Goal: Task Accomplishment & Management: Complete application form

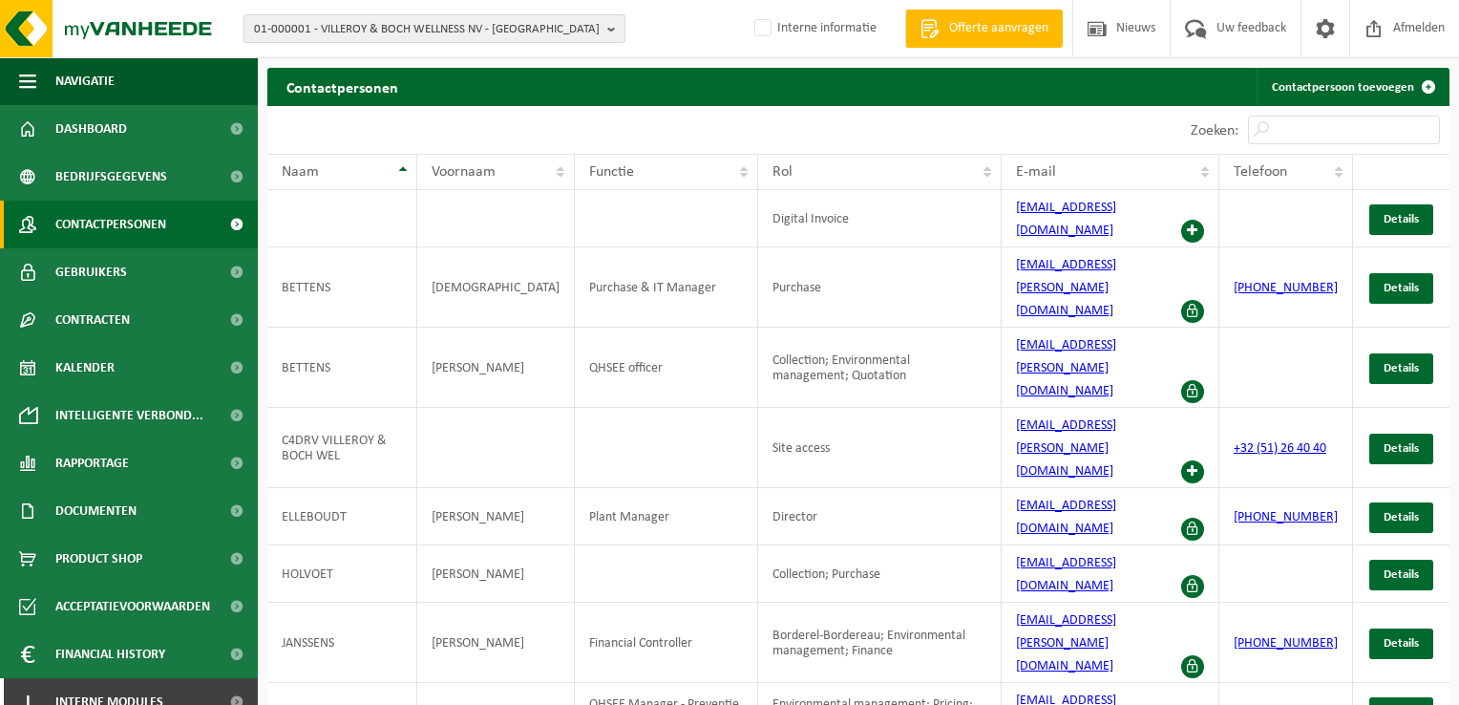
click at [348, 36] on span "01-000001 - VILLEROY & BOCH WELLNESS NV - [GEOGRAPHIC_DATA]" at bounding box center [427, 29] width 346 height 29
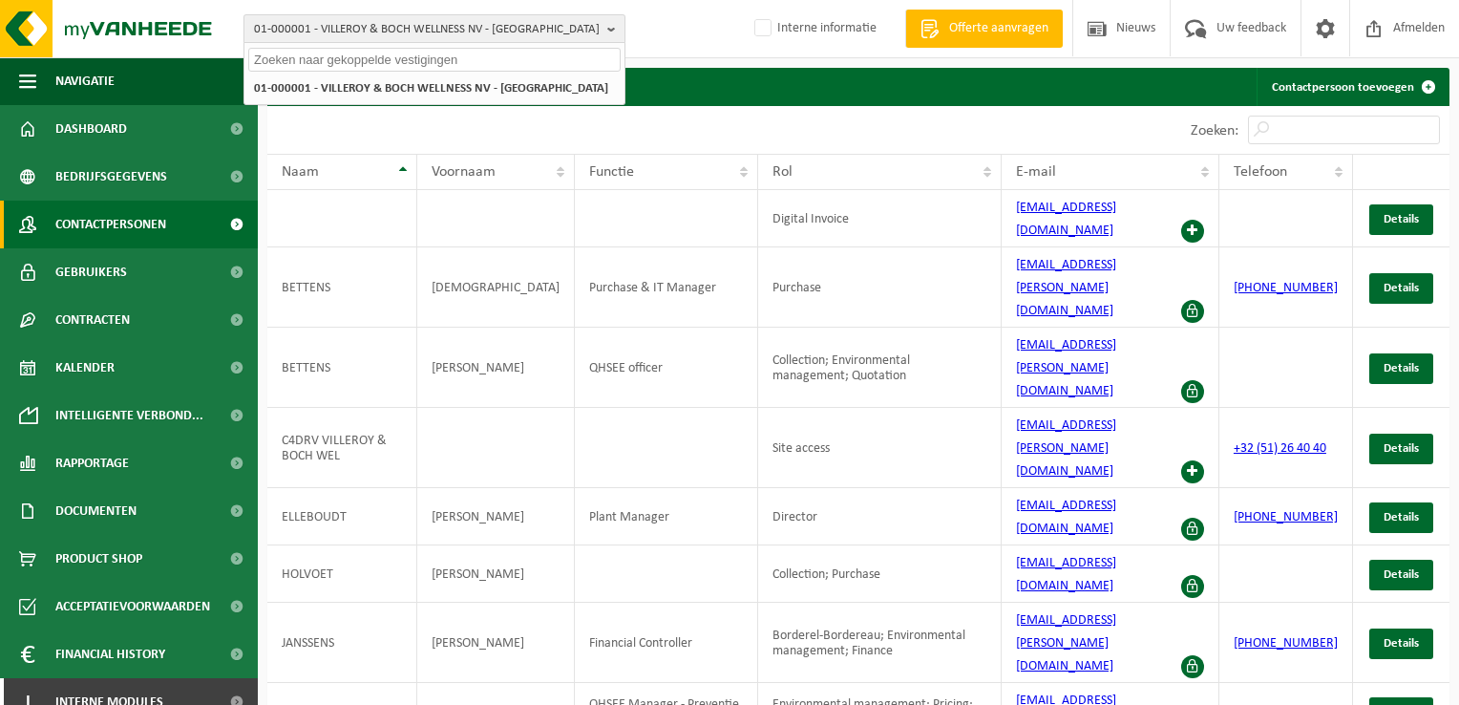
paste input "01-064983"
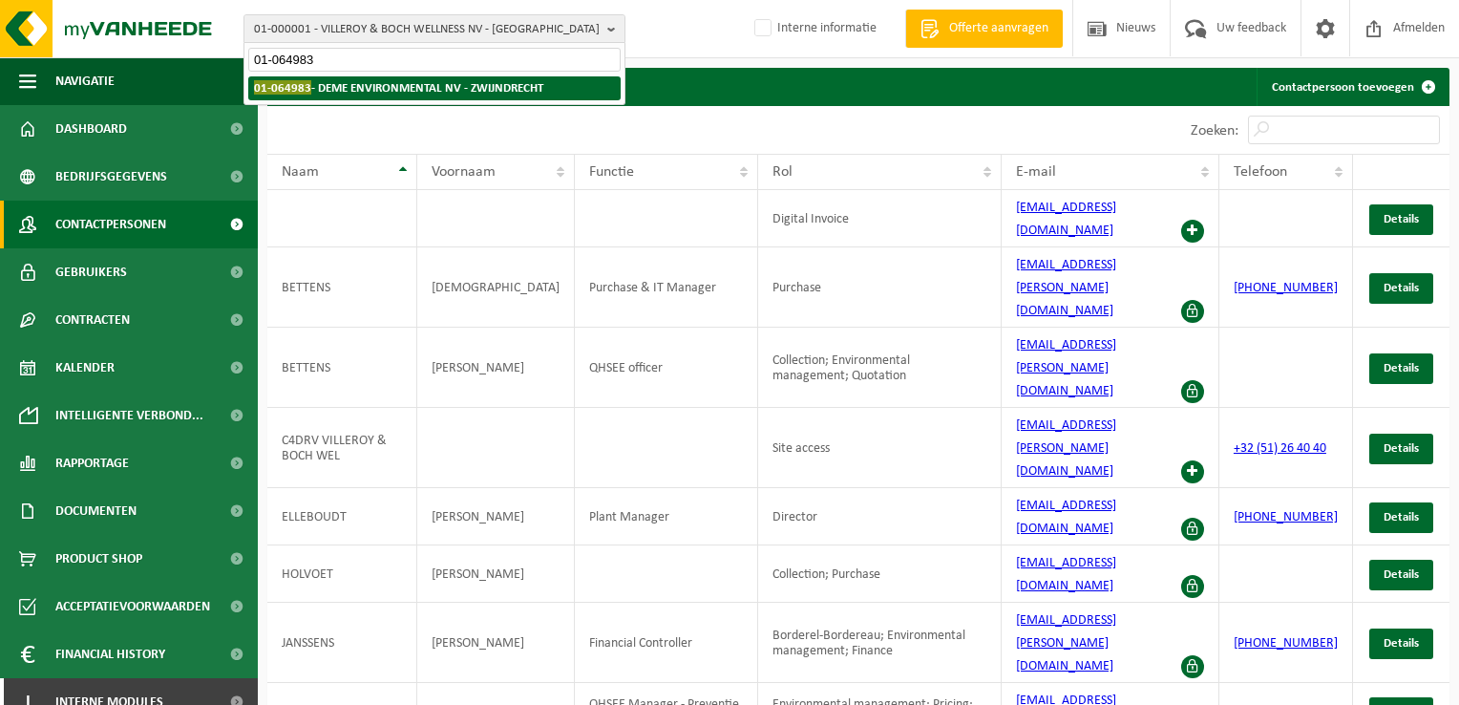
type input "01-064983"
click at [378, 83] on strong "01-064983 - DEME ENVIRONMENTAL NV - ZWIJNDRECHT" at bounding box center [398, 87] width 289 height 14
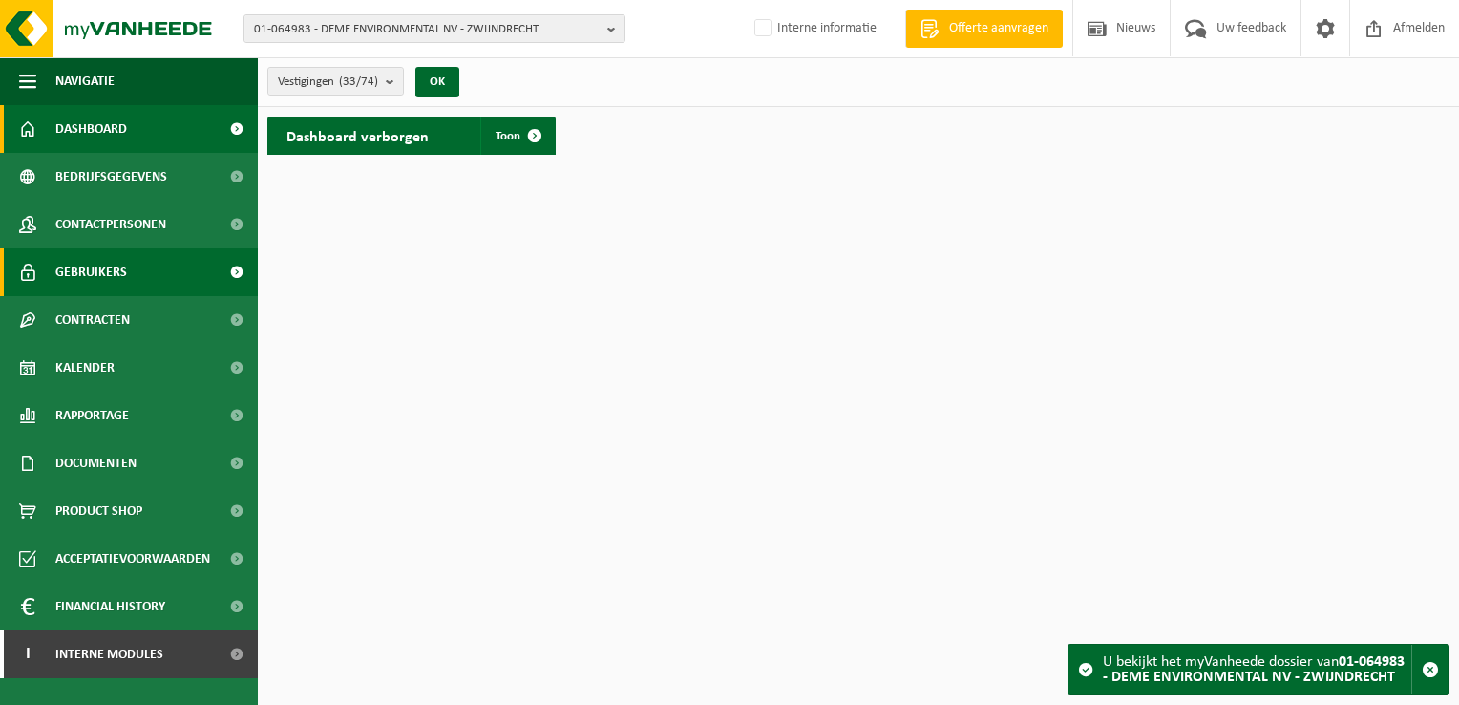
click at [137, 270] on link "Gebruikers" at bounding box center [129, 272] width 258 height 48
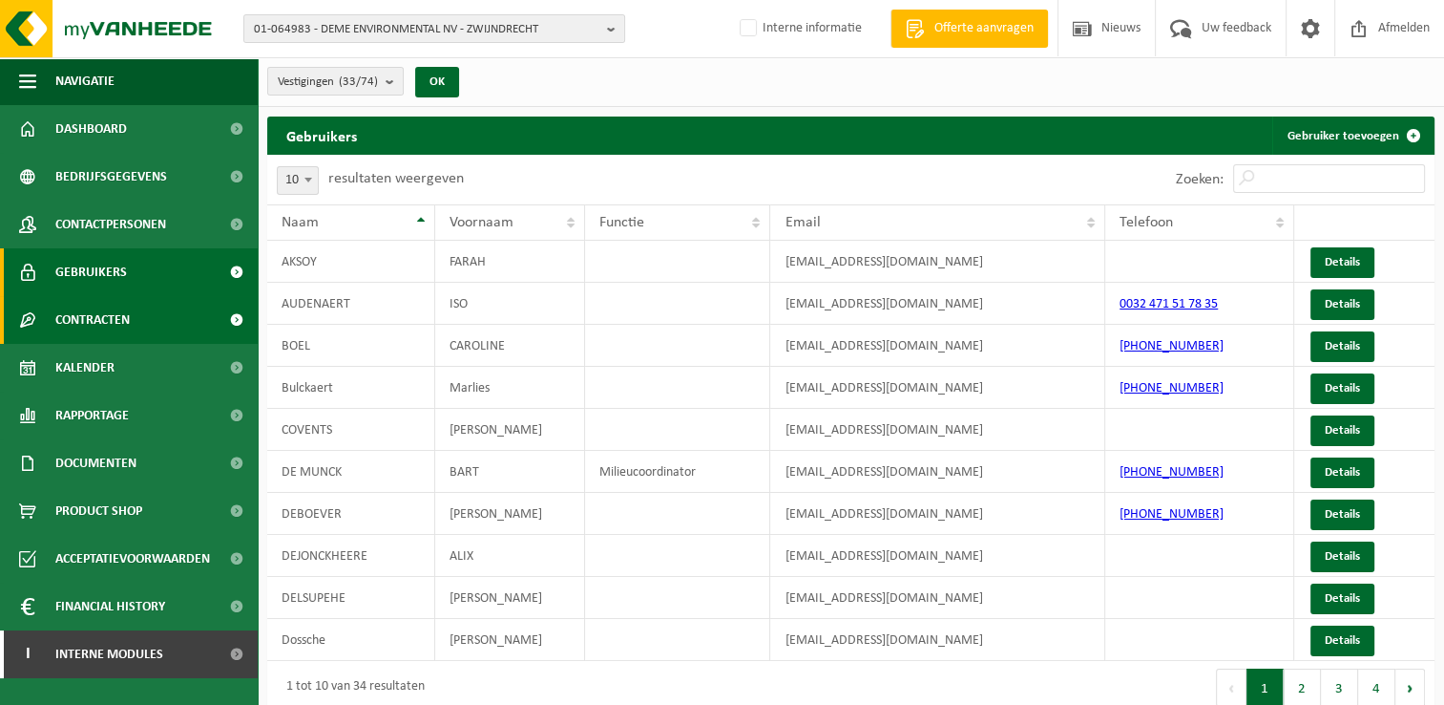
click at [125, 327] on span "Contracten" at bounding box center [92, 320] width 74 height 48
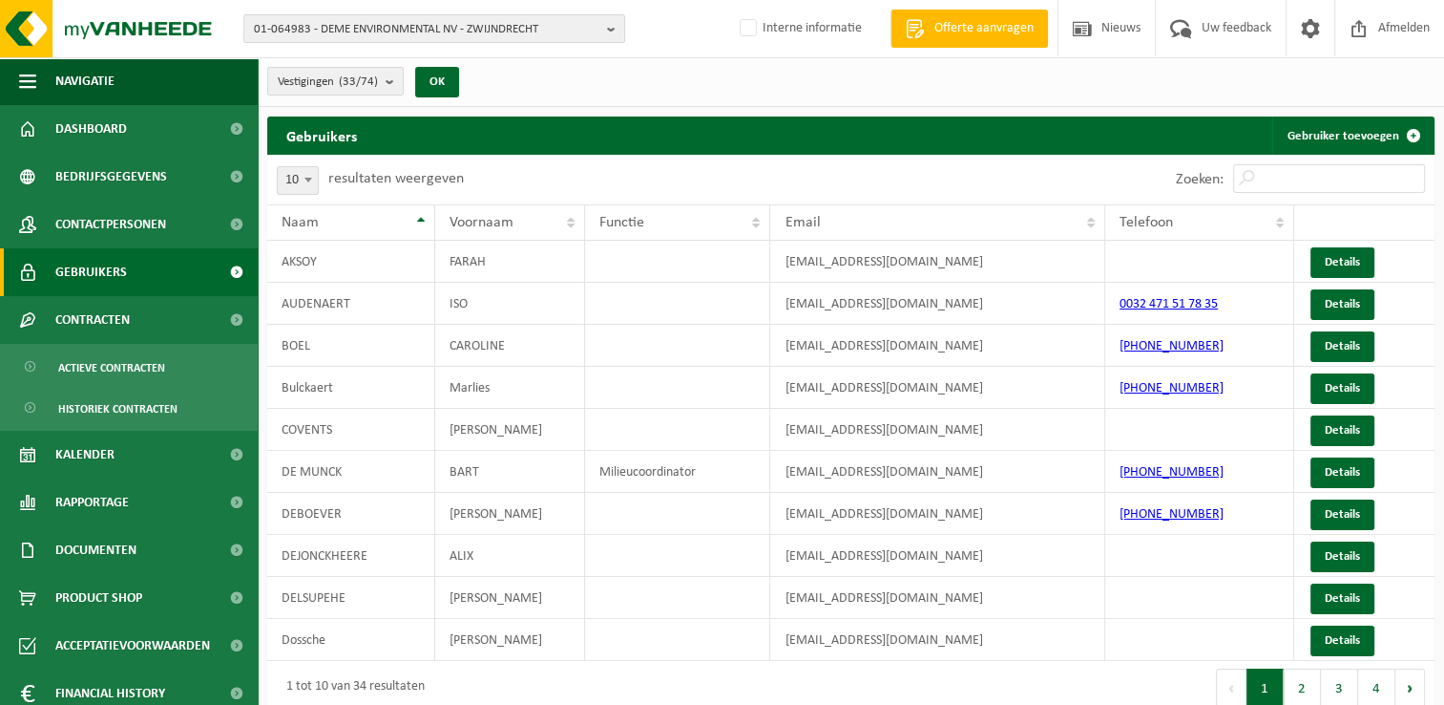
click at [145, 280] on link "Gebruikers" at bounding box center [129, 272] width 258 height 48
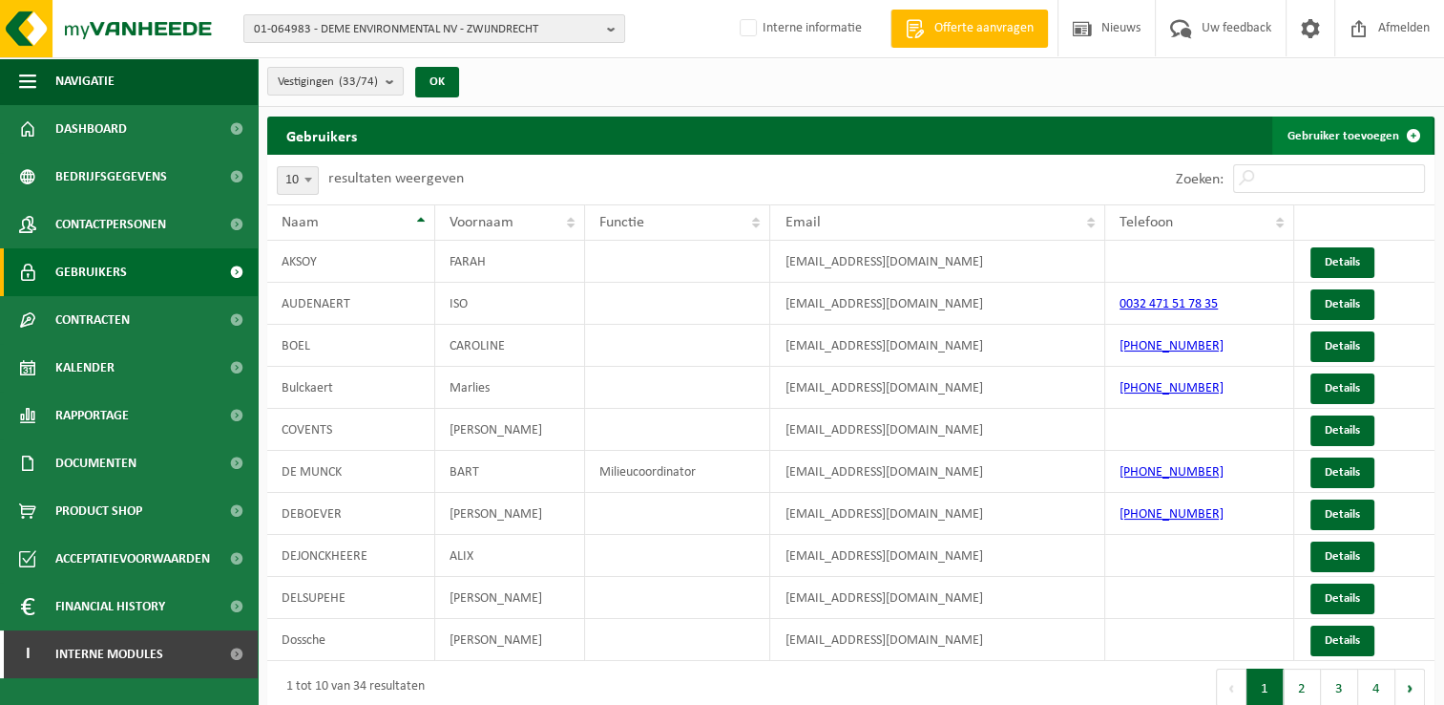
click at [1340, 133] on link "Gebruiker toevoegen" at bounding box center [1353, 135] width 160 height 38
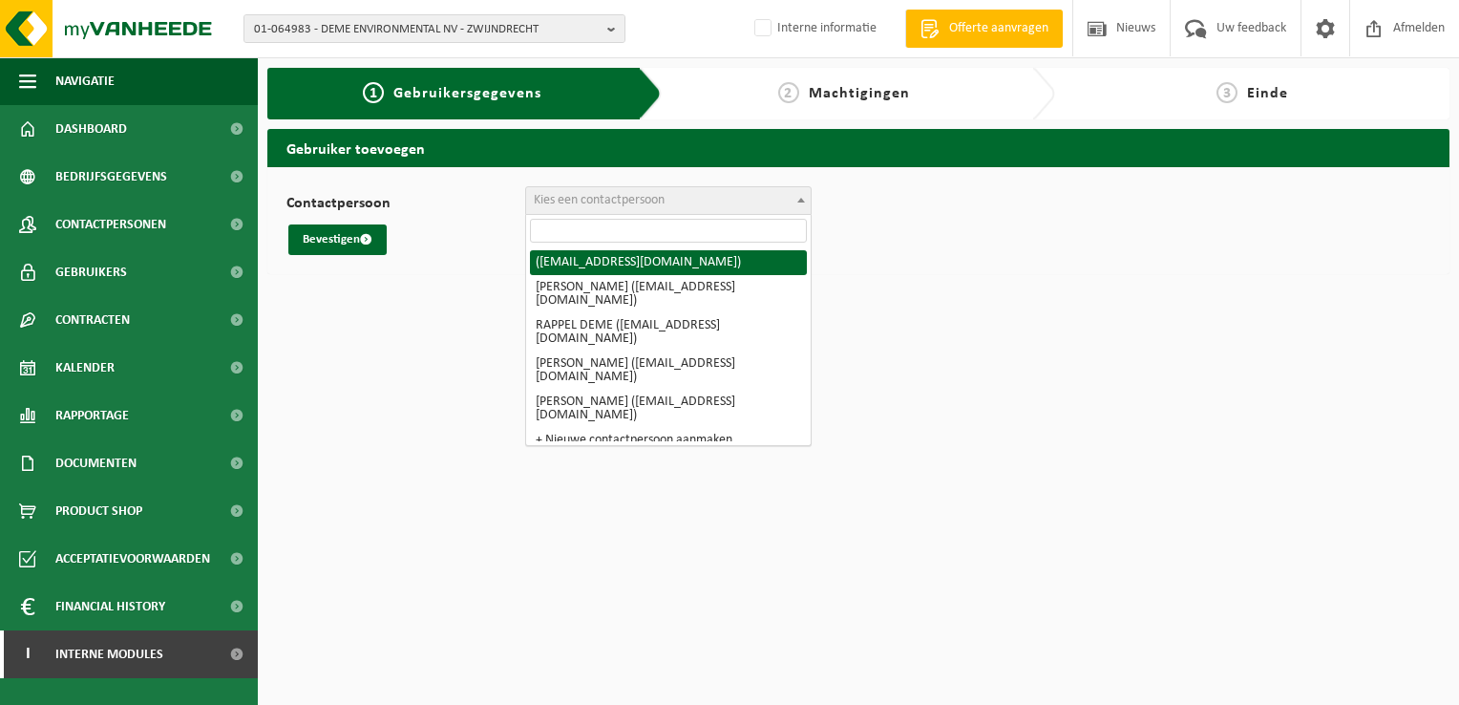
click at [634, 208] on span "Kies een contactpersoon" at bounding box center [668, 200] width 285 height 27
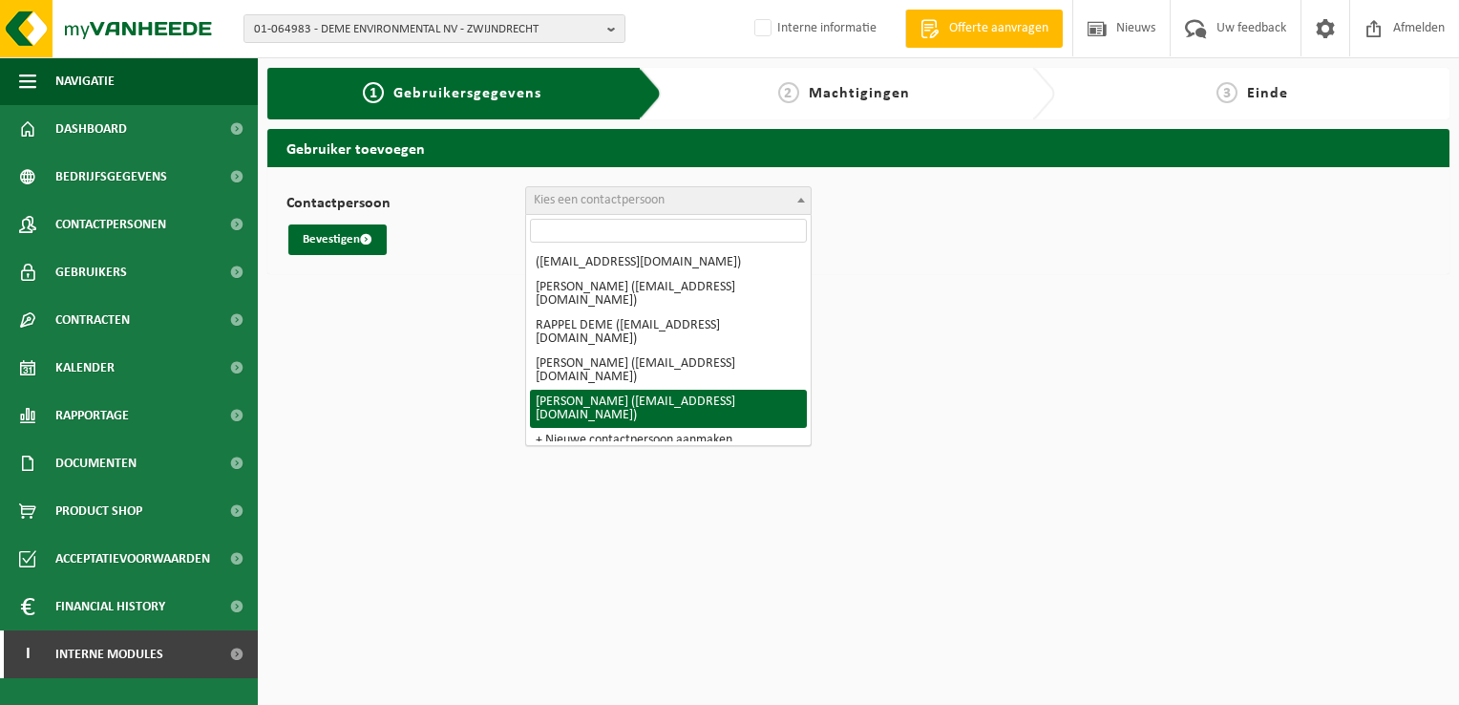
select select "127757"
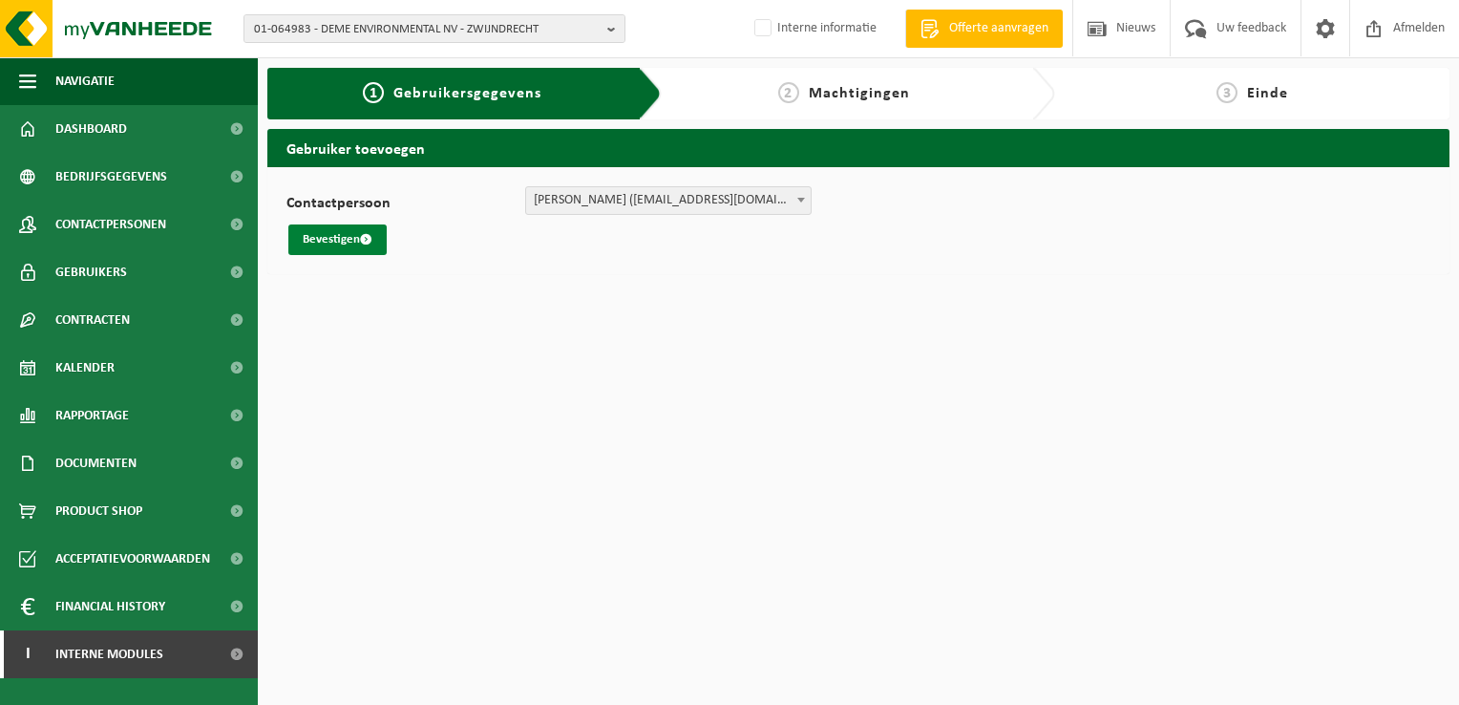
click at [334, 227] on button "Bevestigen" at bounding box center [337, 239] width 98 height 31
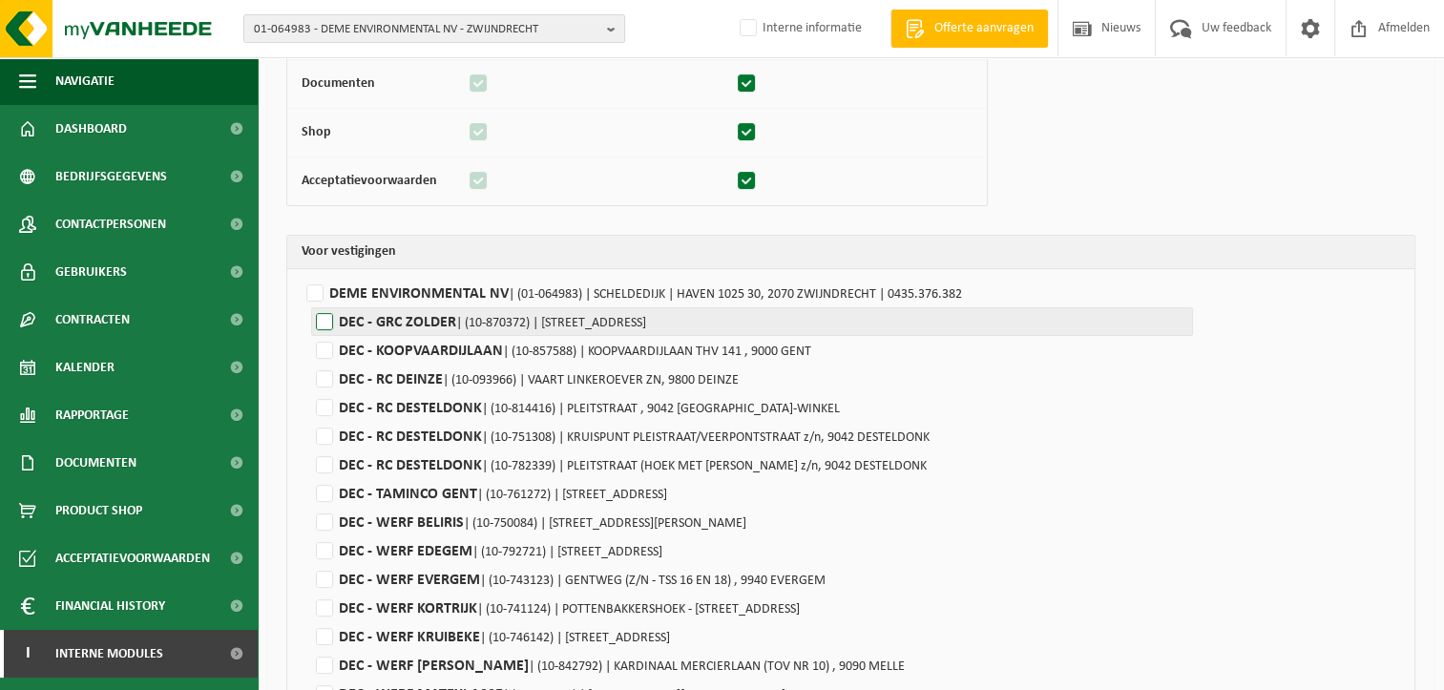
scroll to position [573, 0]
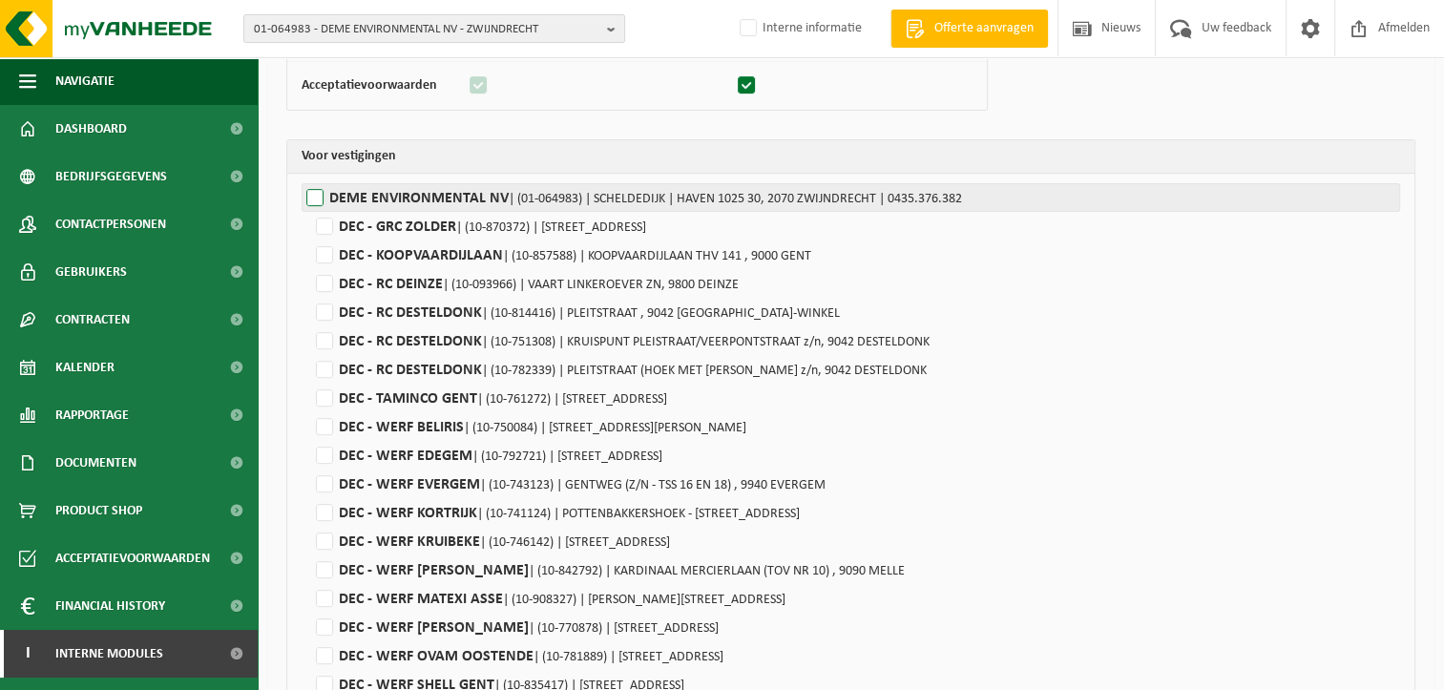
click at [313, 200] on label"] "DEME ENVIRONMENTAL NV | (01-064983) | SCHELDEDIJK | HAVEN 1025 30, 2070 ZWIJNDR…" at bounding box center [851, 197] width 1099 height 29
click at [313, 200] on input "DEME ENVIRONMENTAL NV | (01-064983) | SCHELDEDIJK | HAVEN 1025 30, 2070 ZWIJNDR…" at bounding box center [1024, 197] width 1444 height 29
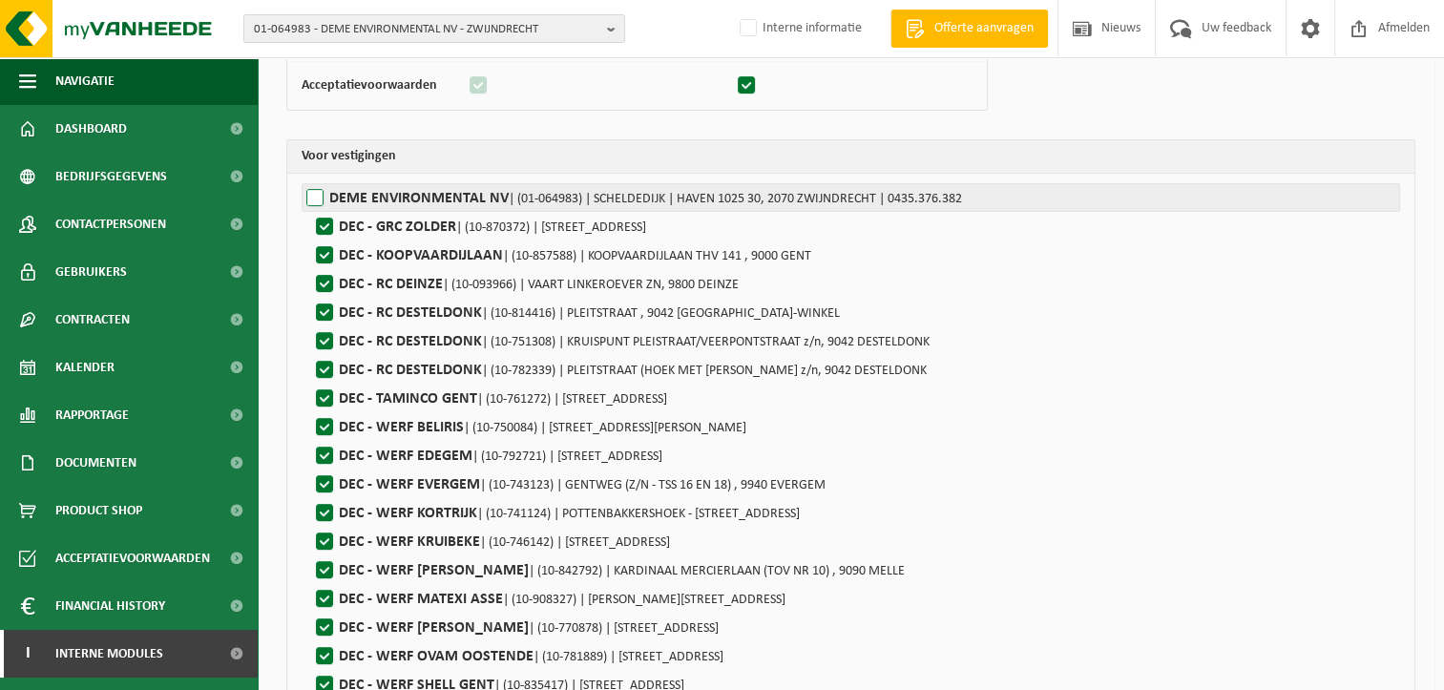
checkbox input "true"
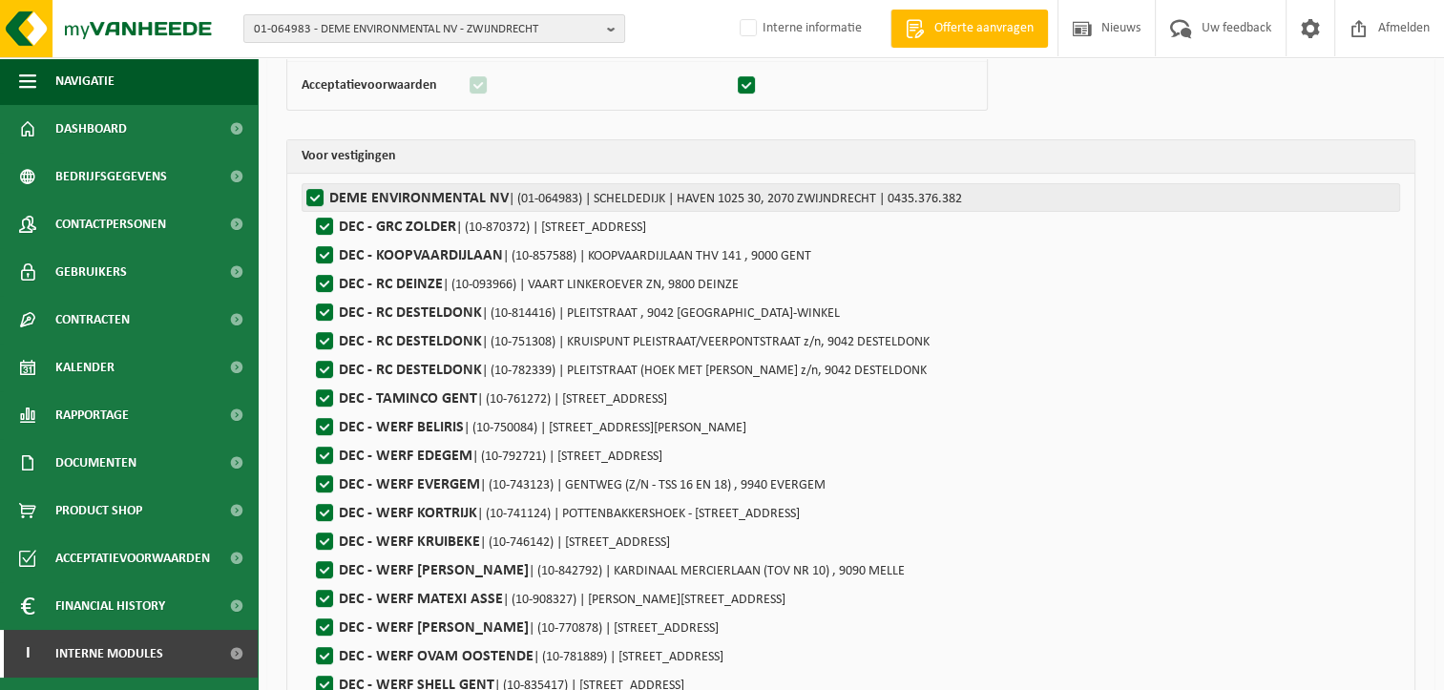
checkbox input "true"
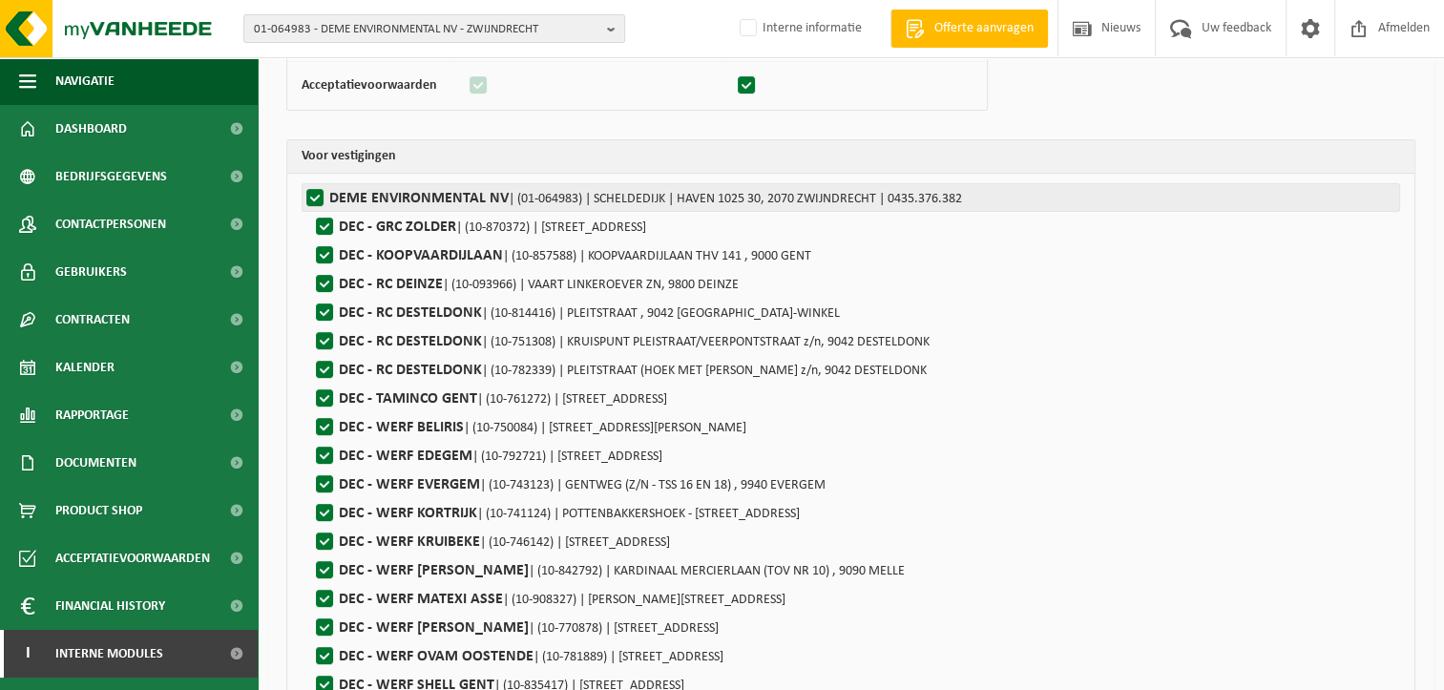
checkbox input "true"
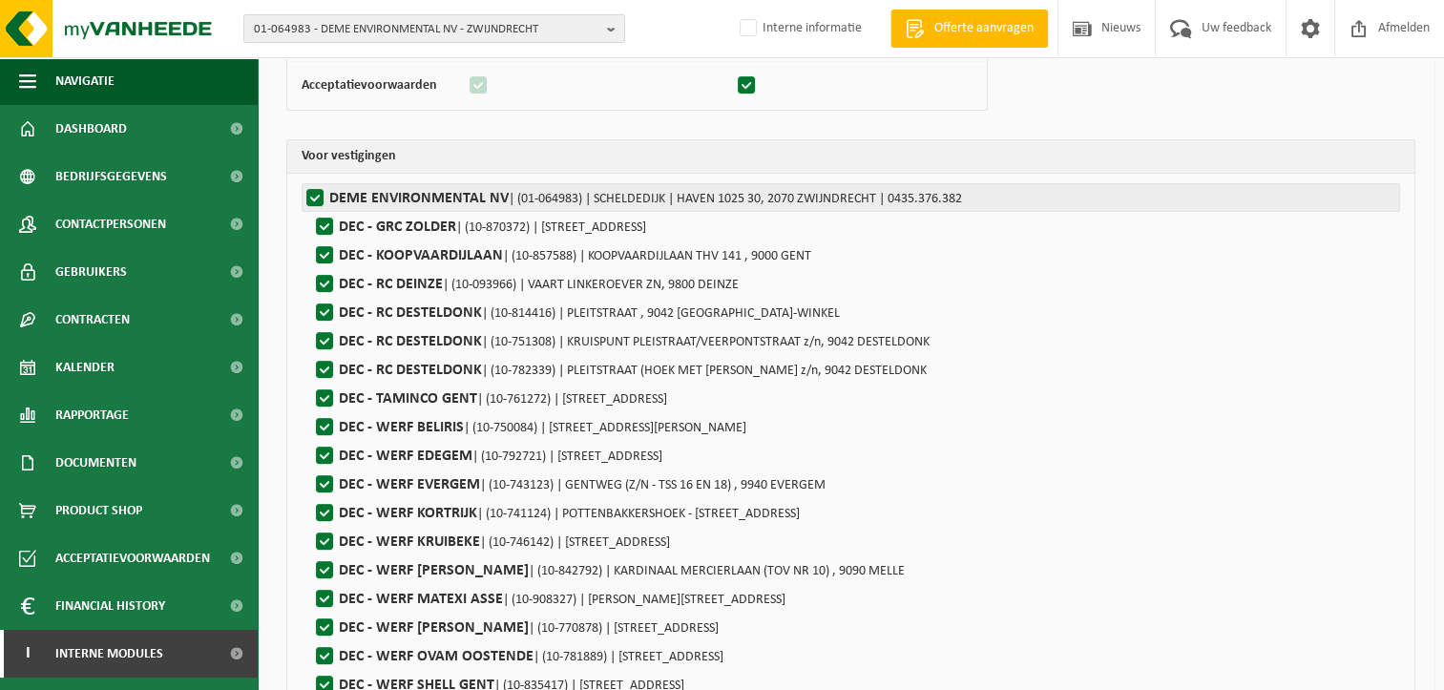
checkbox input "true"
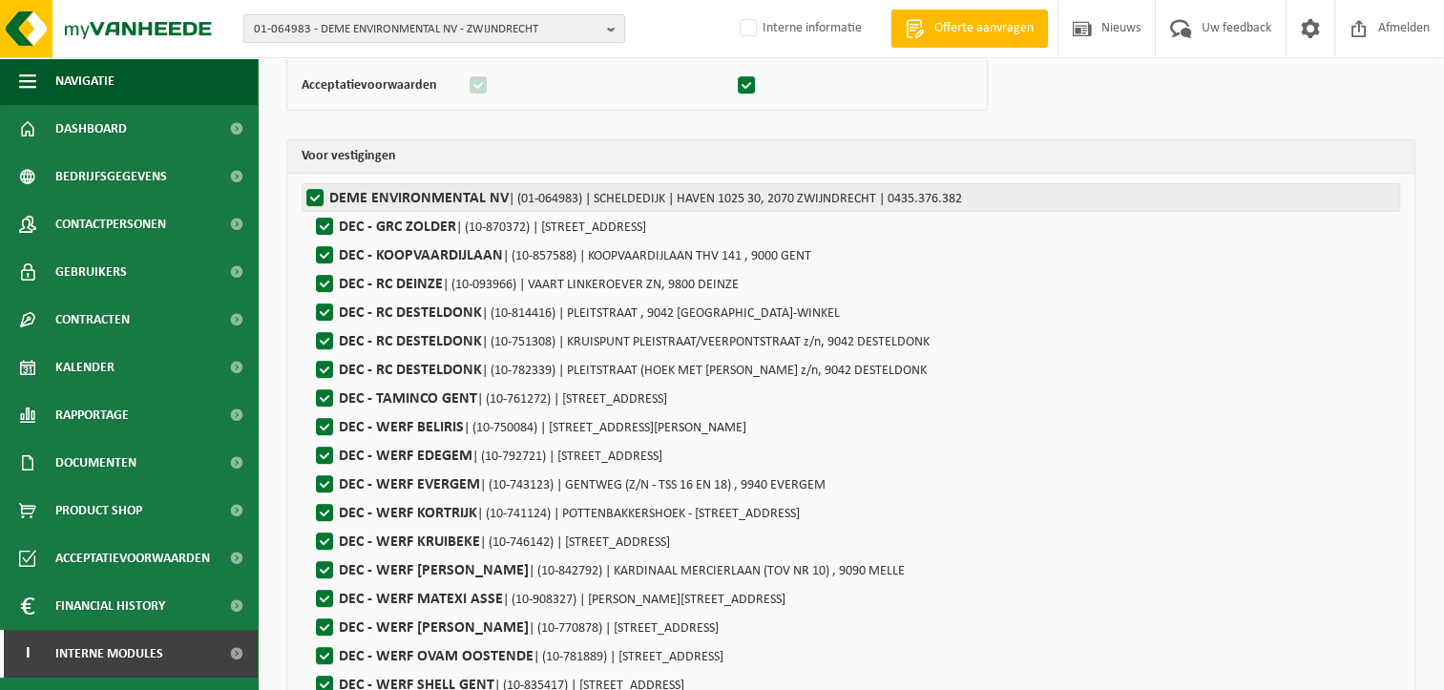
checkbox input "true"
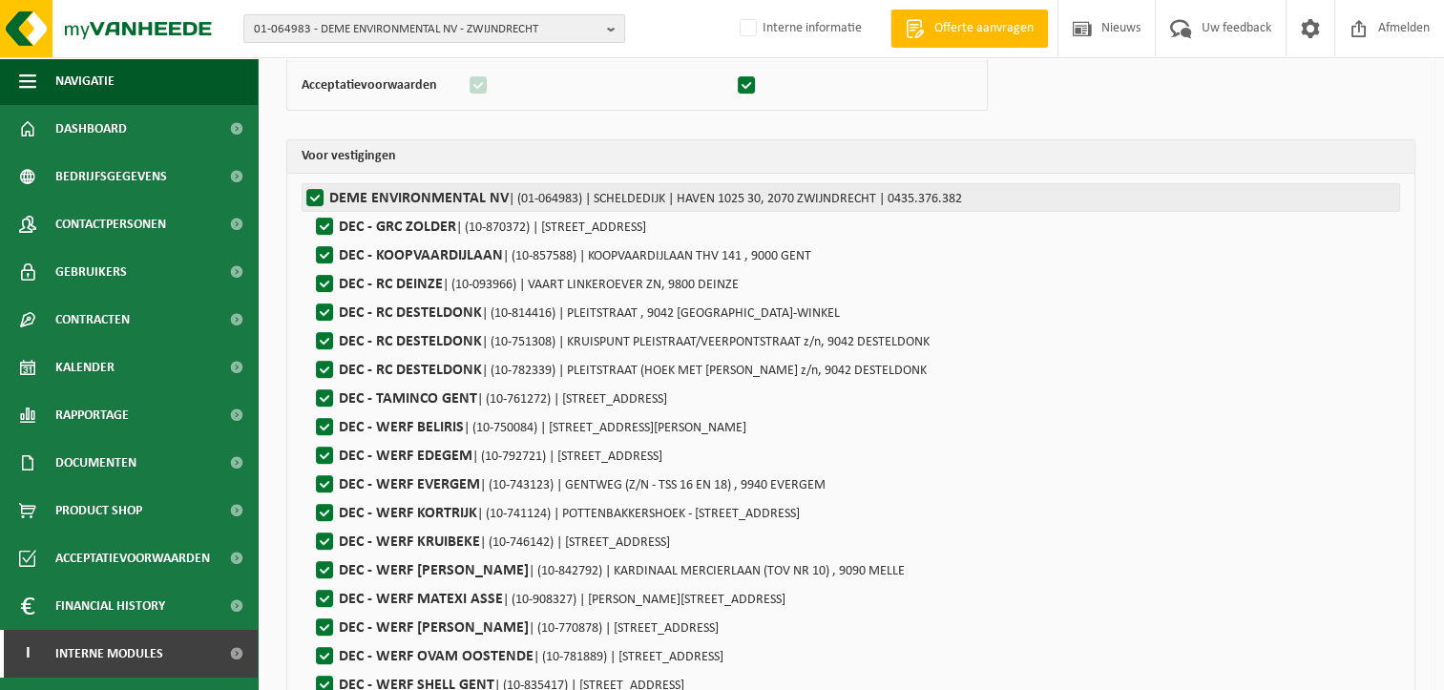
checkbox input "true"
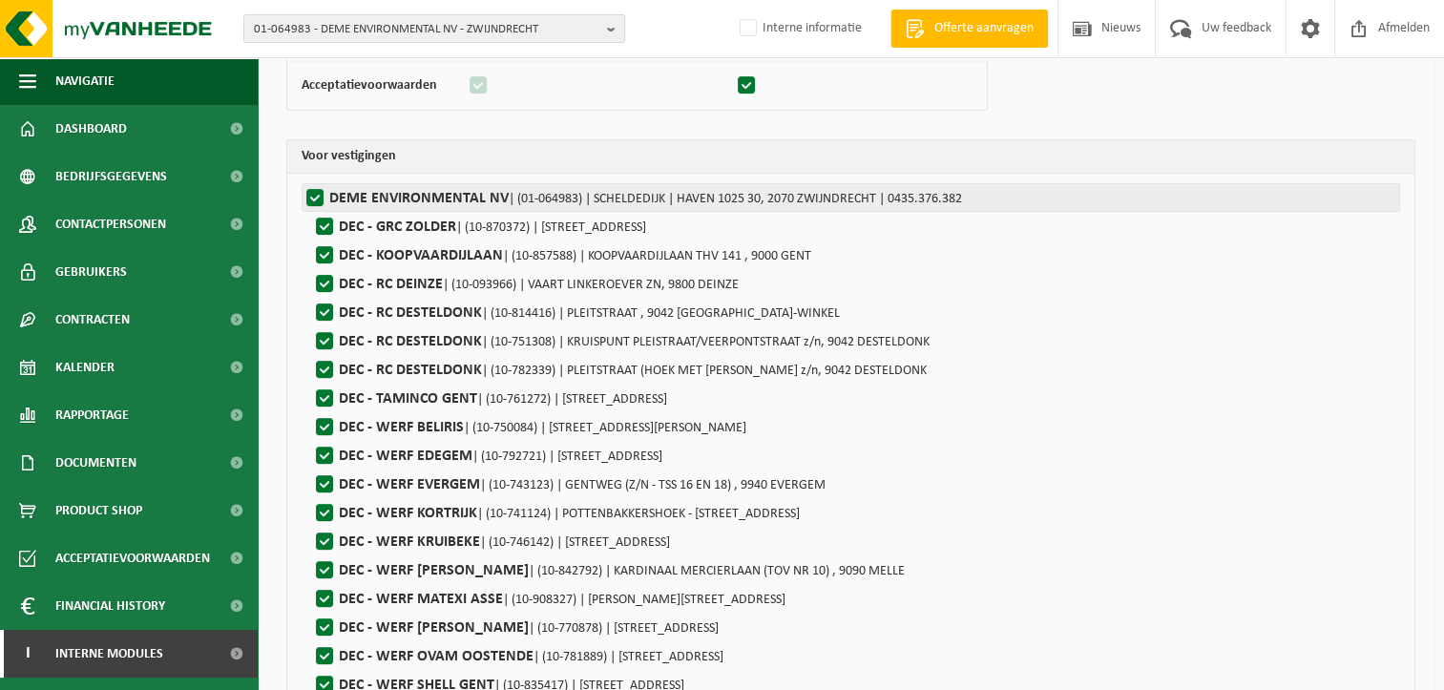
checkbox input "true"
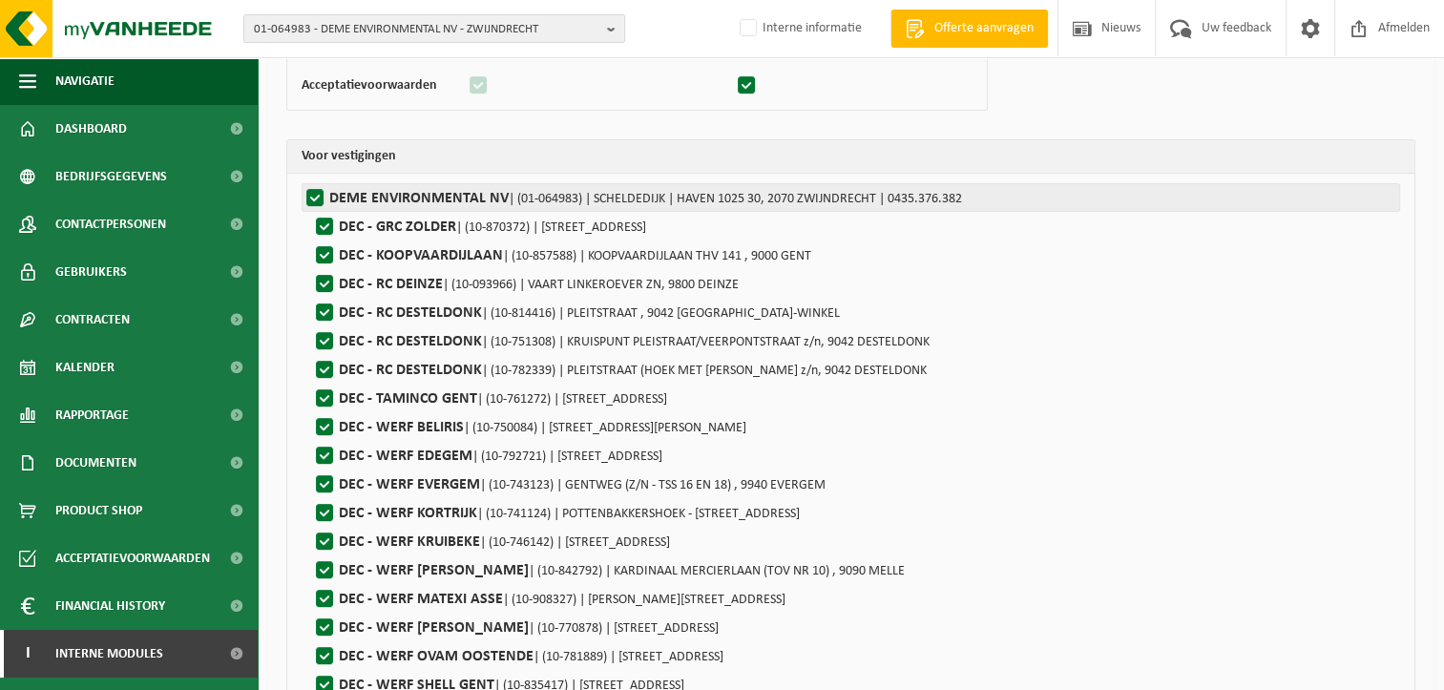
checkbox input "true"
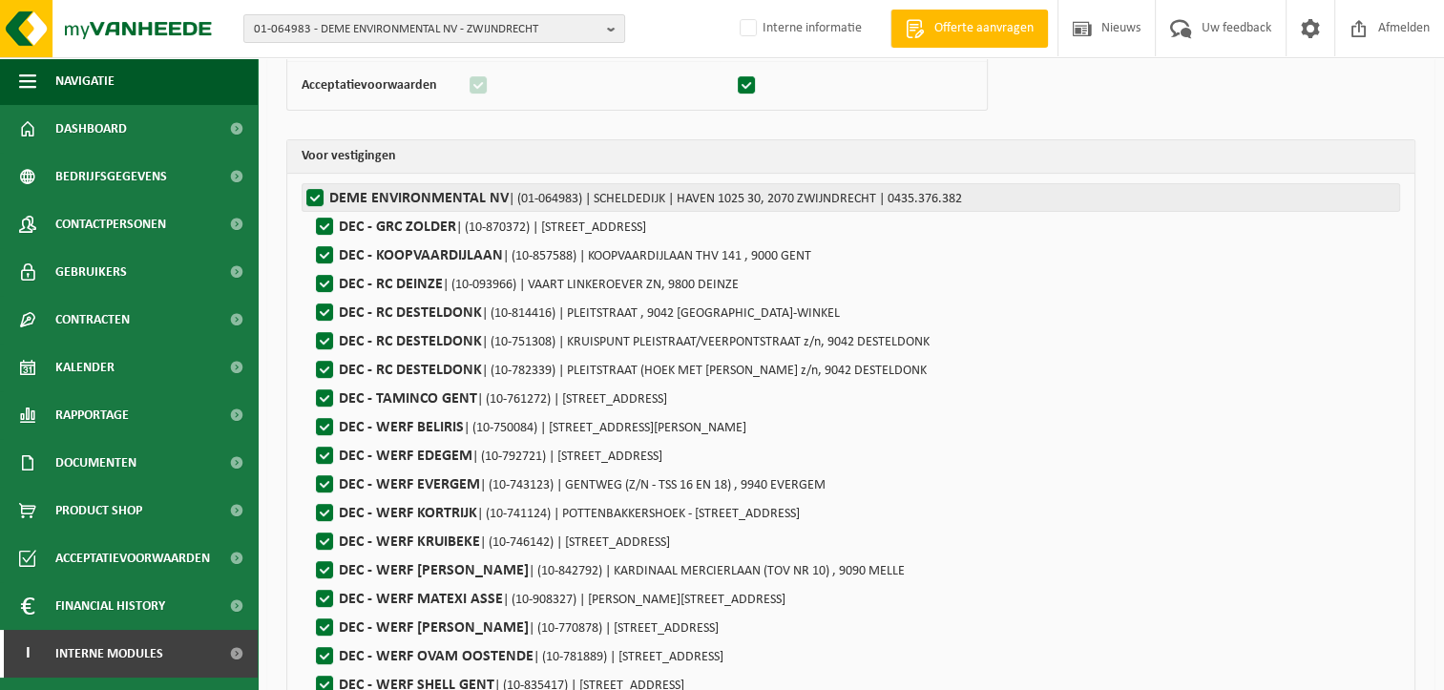
checkbox input "true"
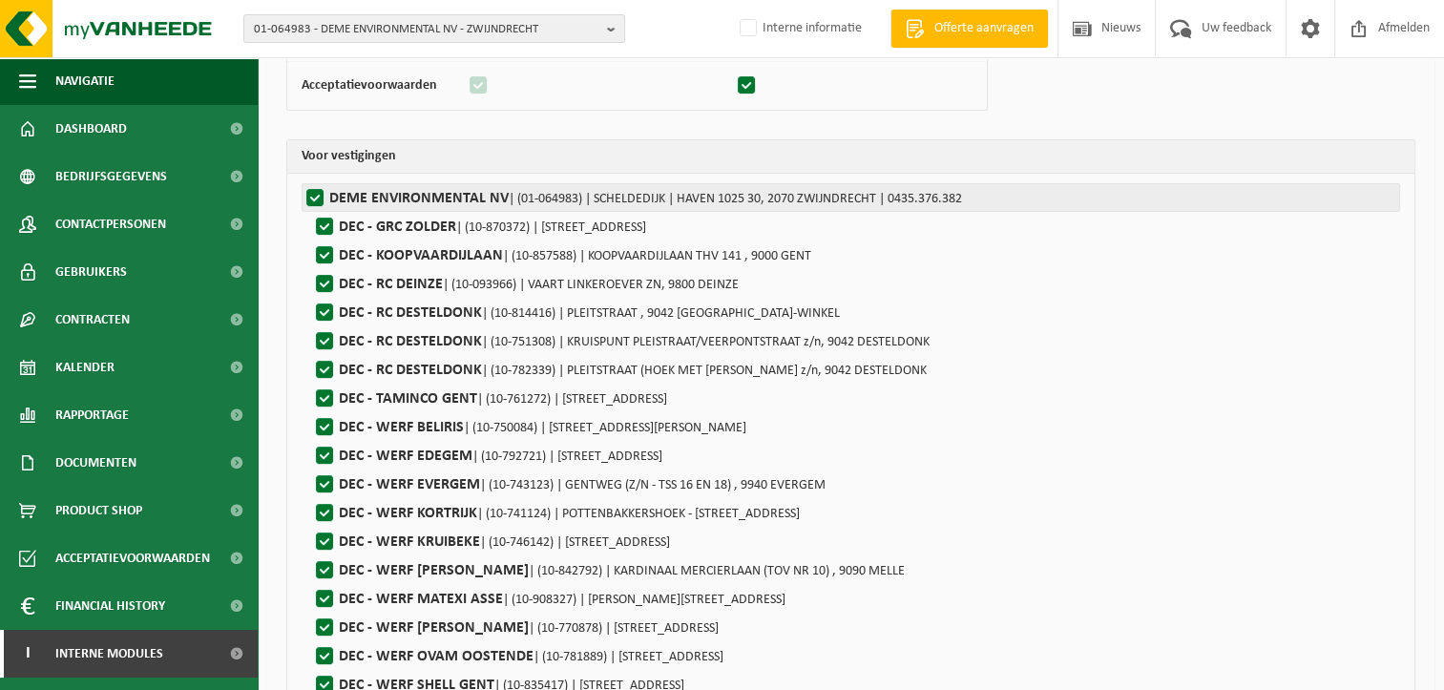
checkbox input "true"
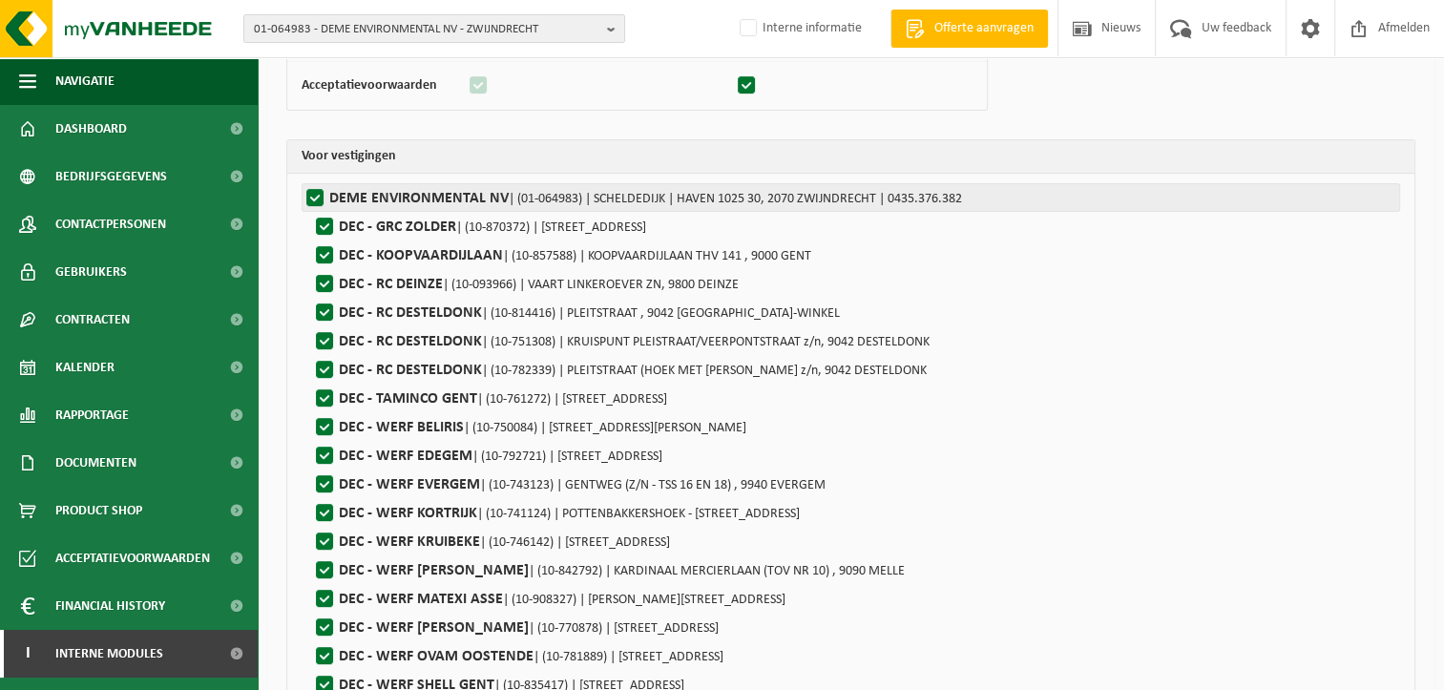
checkbox input "true"
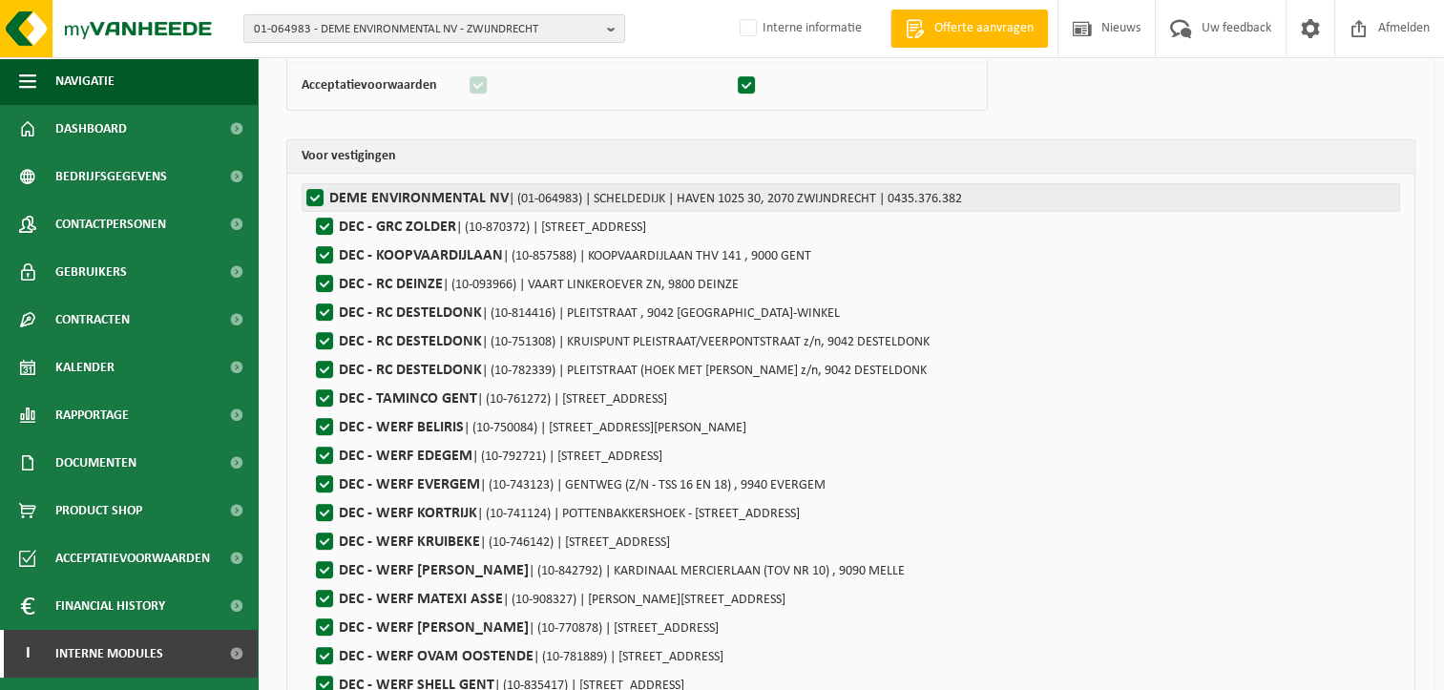
checkbox input "true"
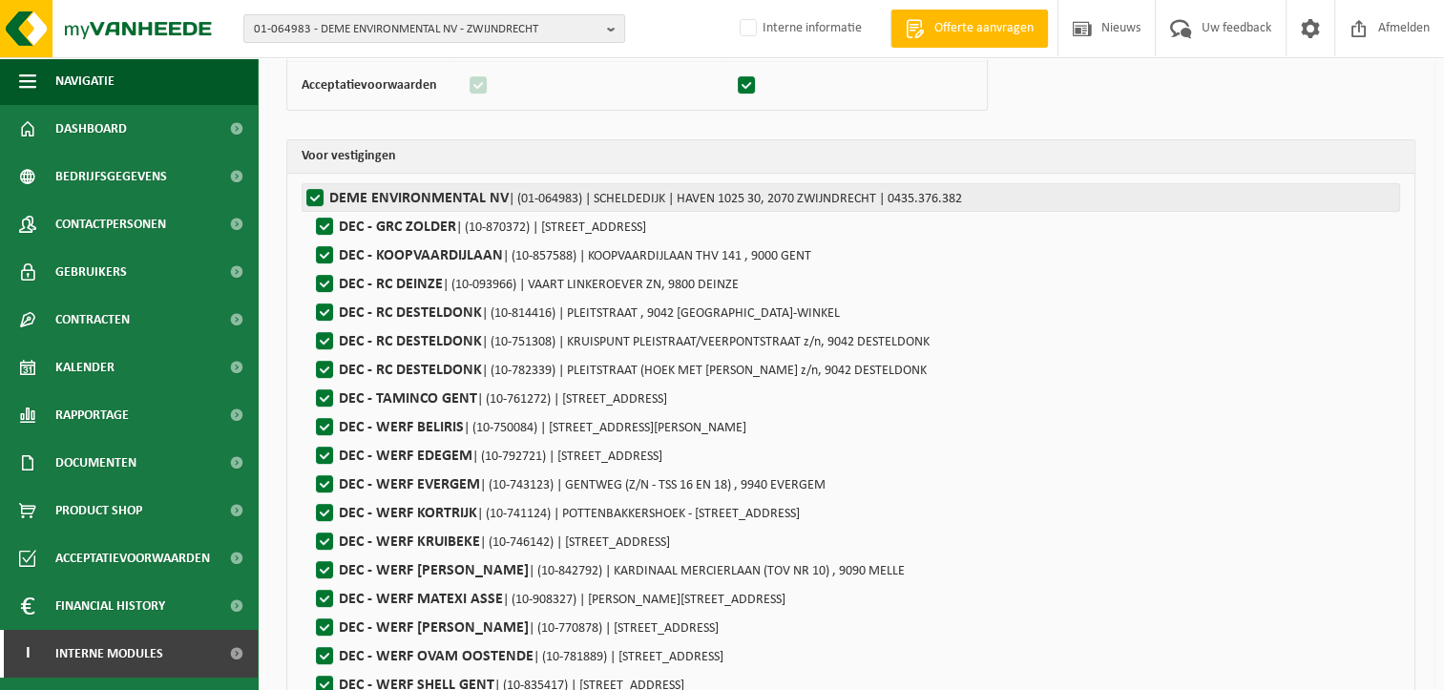
checkbox input "true"
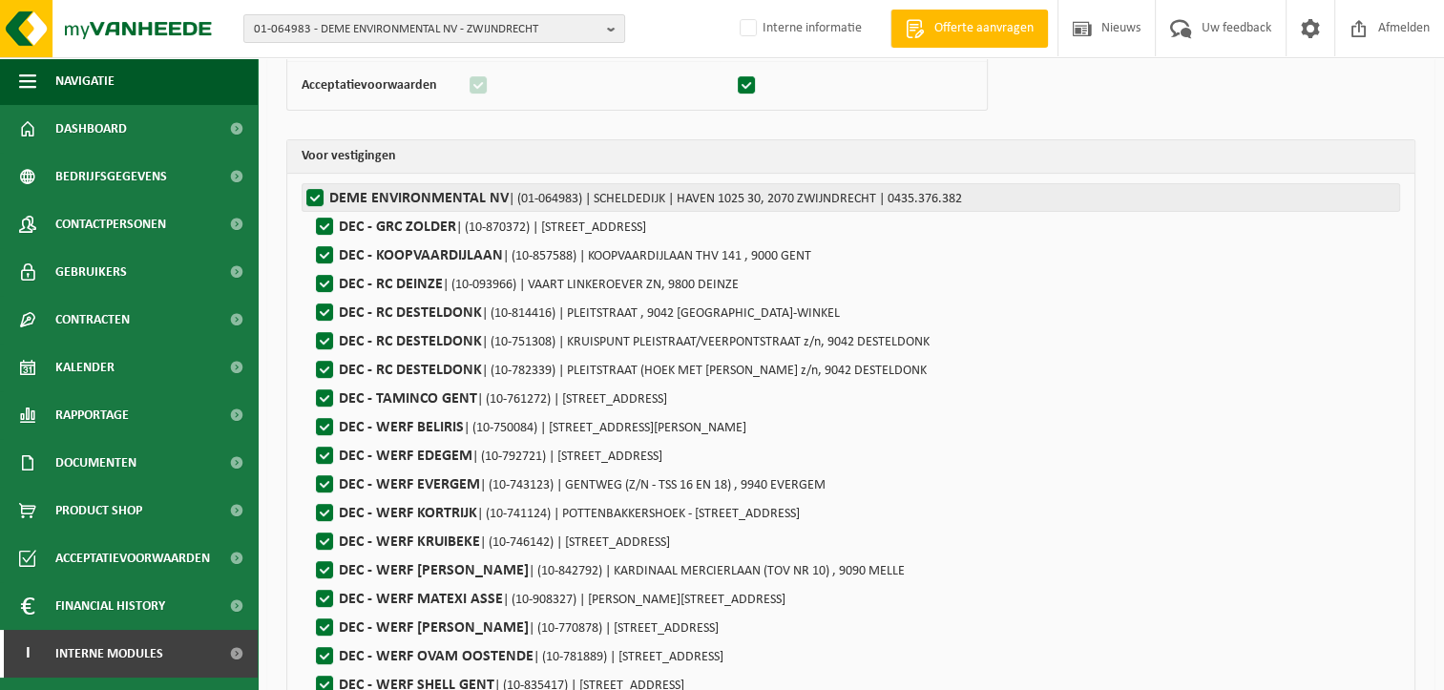
checkbox input "true"
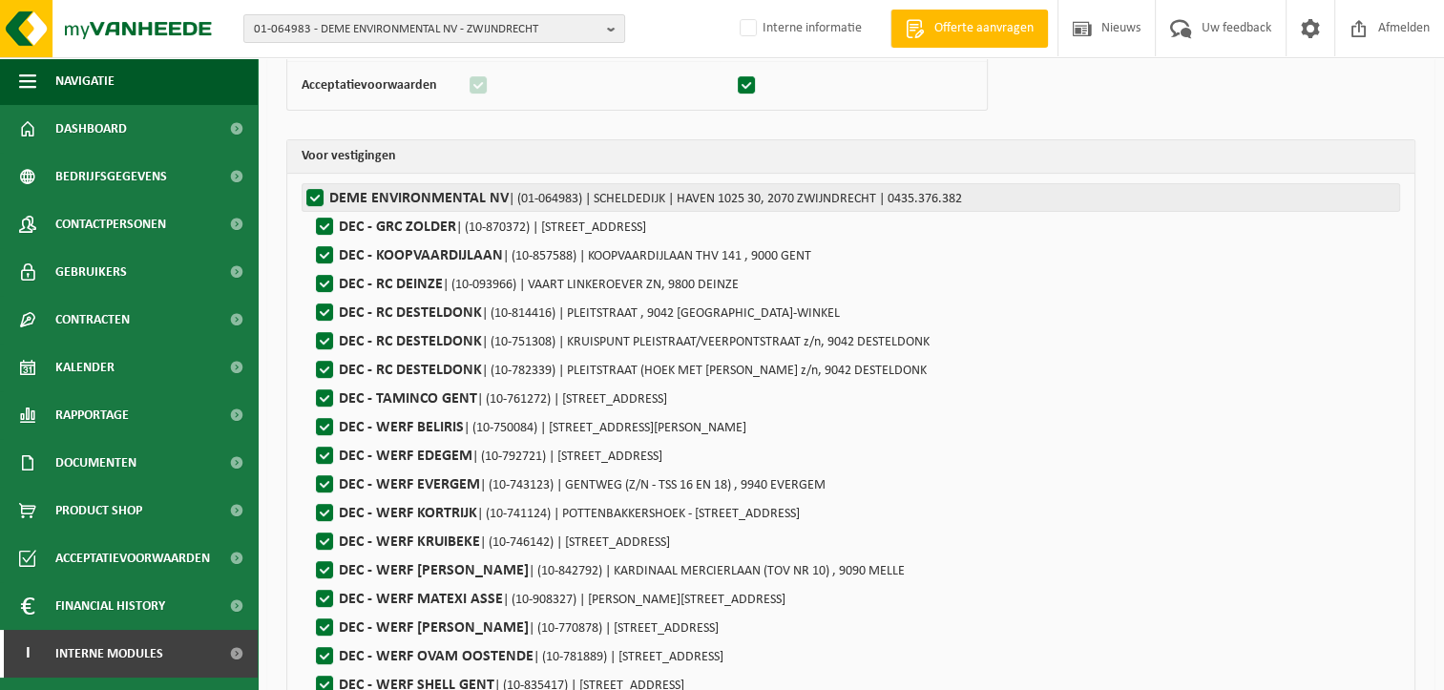
checkbox input "true"
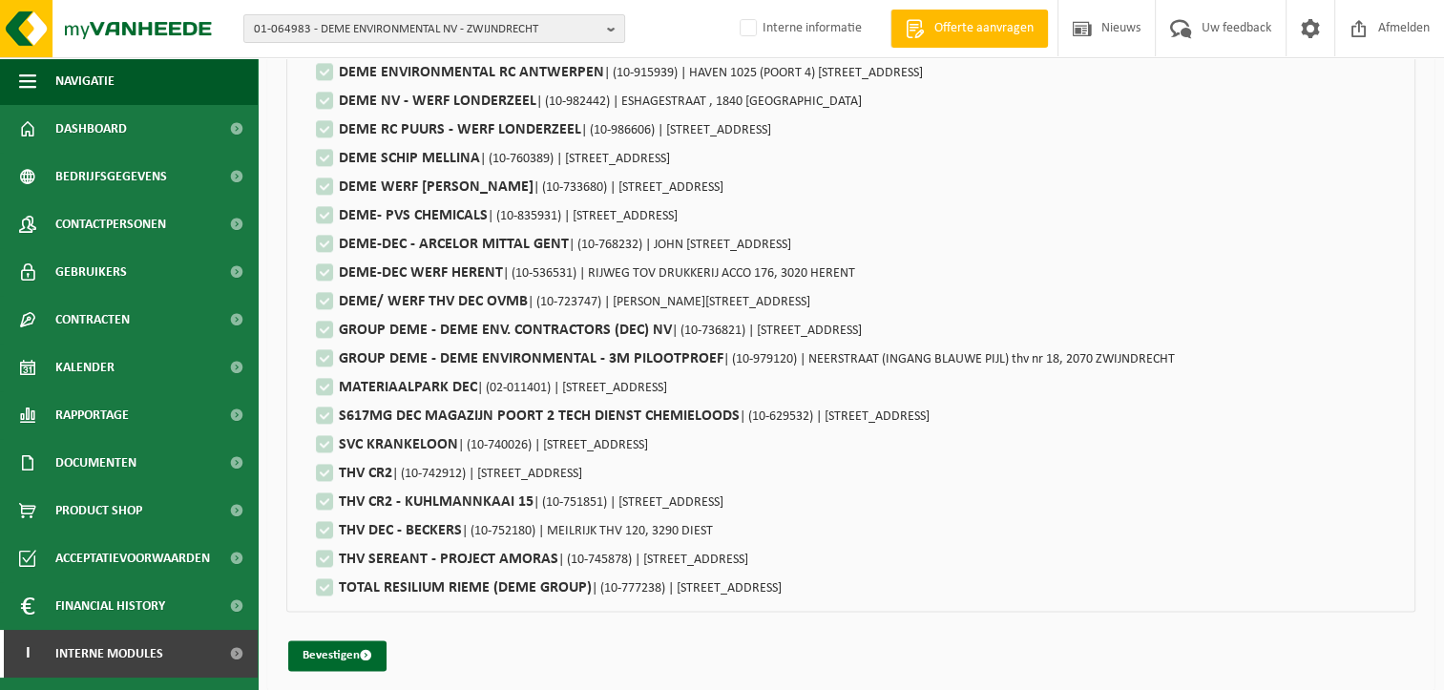
scroll to position [2280, 0]
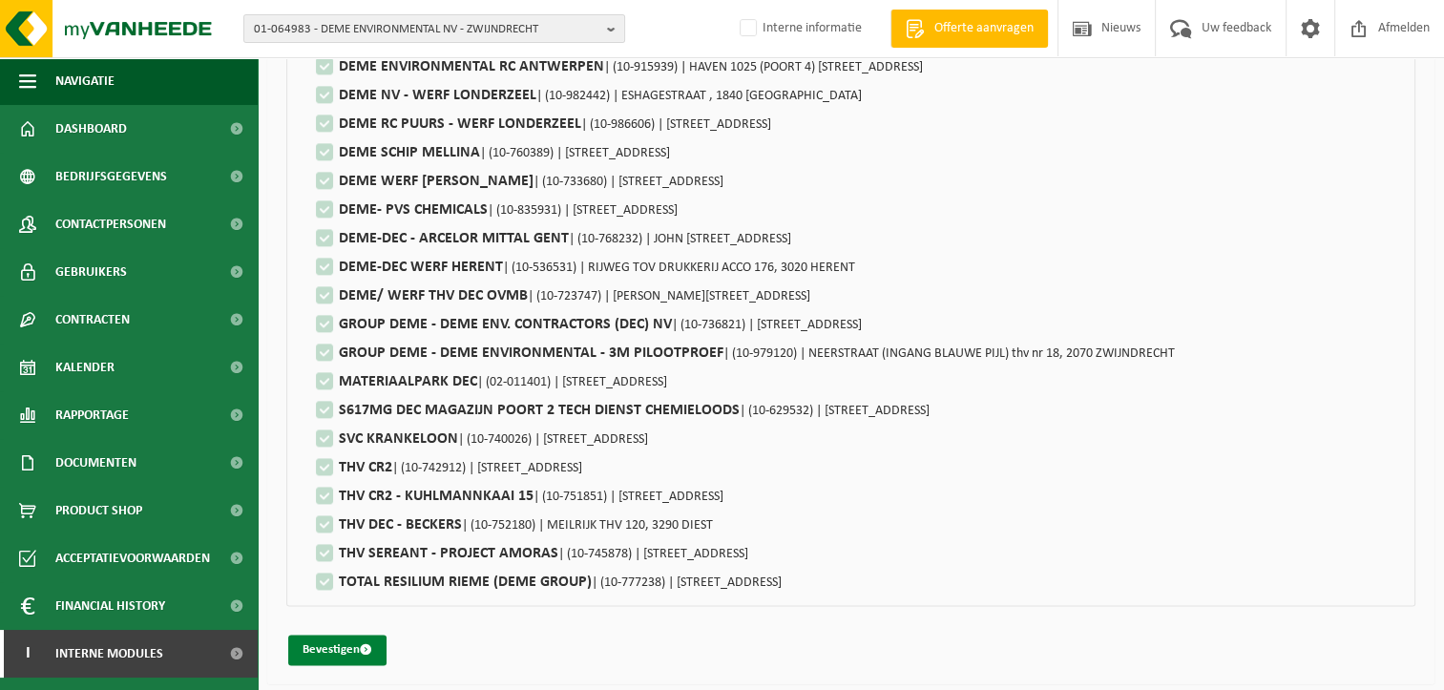
click at [367, 651] on span "submit" at bounding box center [366, 649] width 12 height 12
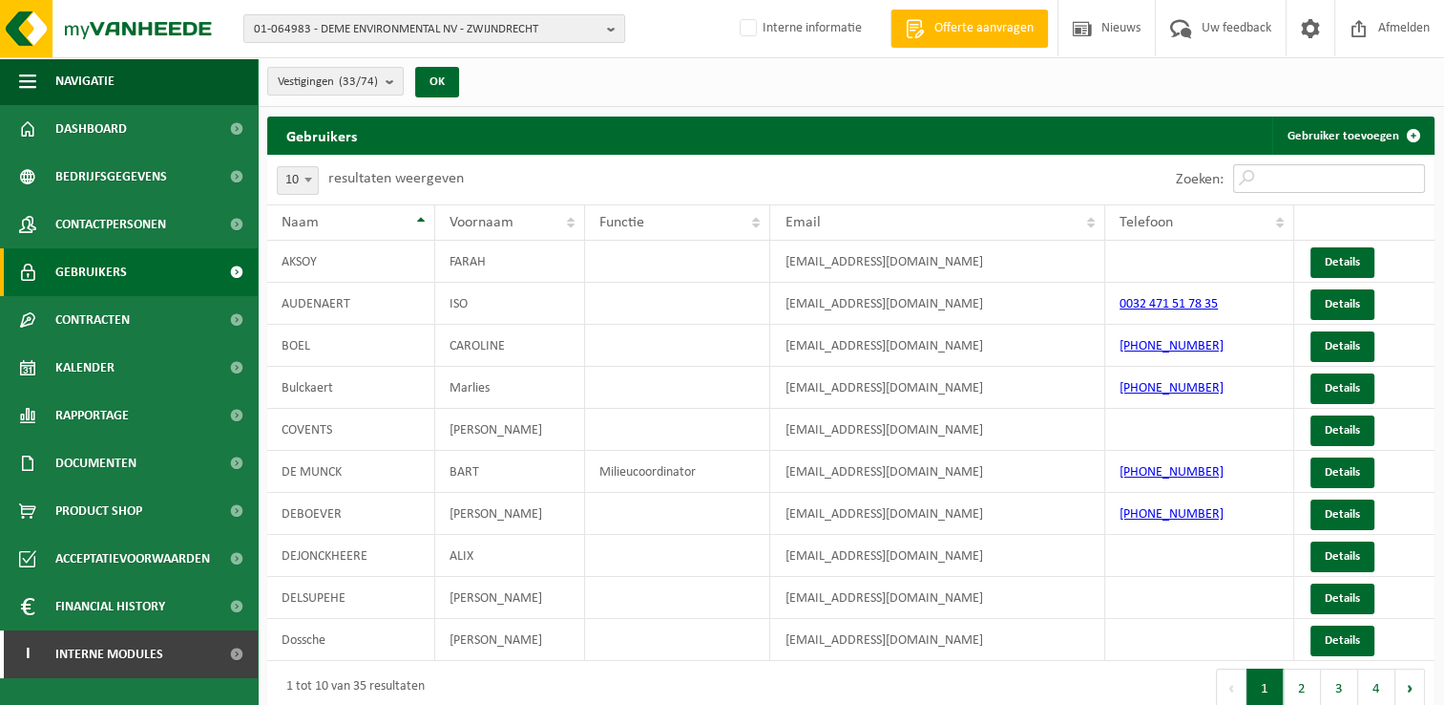
click at [1323, 179] on input "Zoeken:" at bounding box center [1329, 178] width 192 height 29
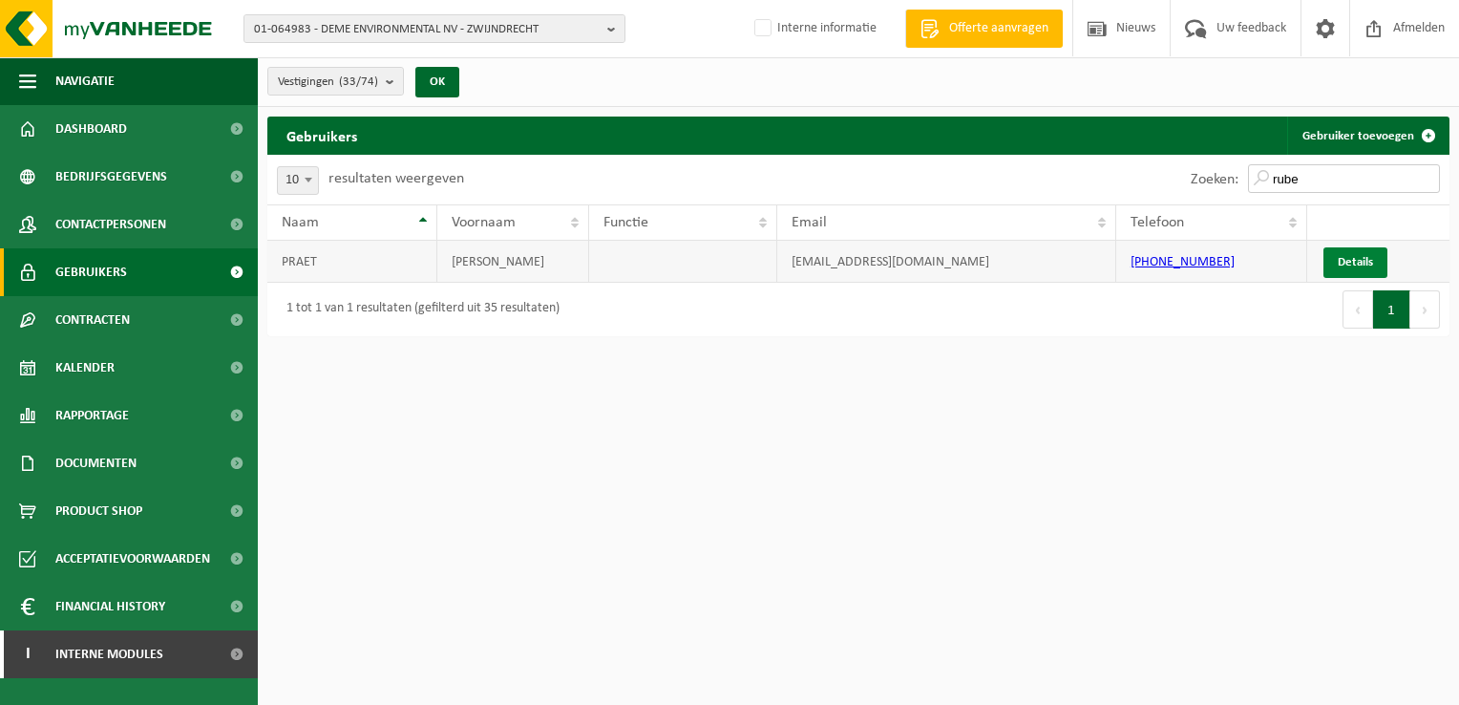
type input "rube"
click at [1341, 263] on link "Details" at bounding box center [1355, 262] width 64 height 31
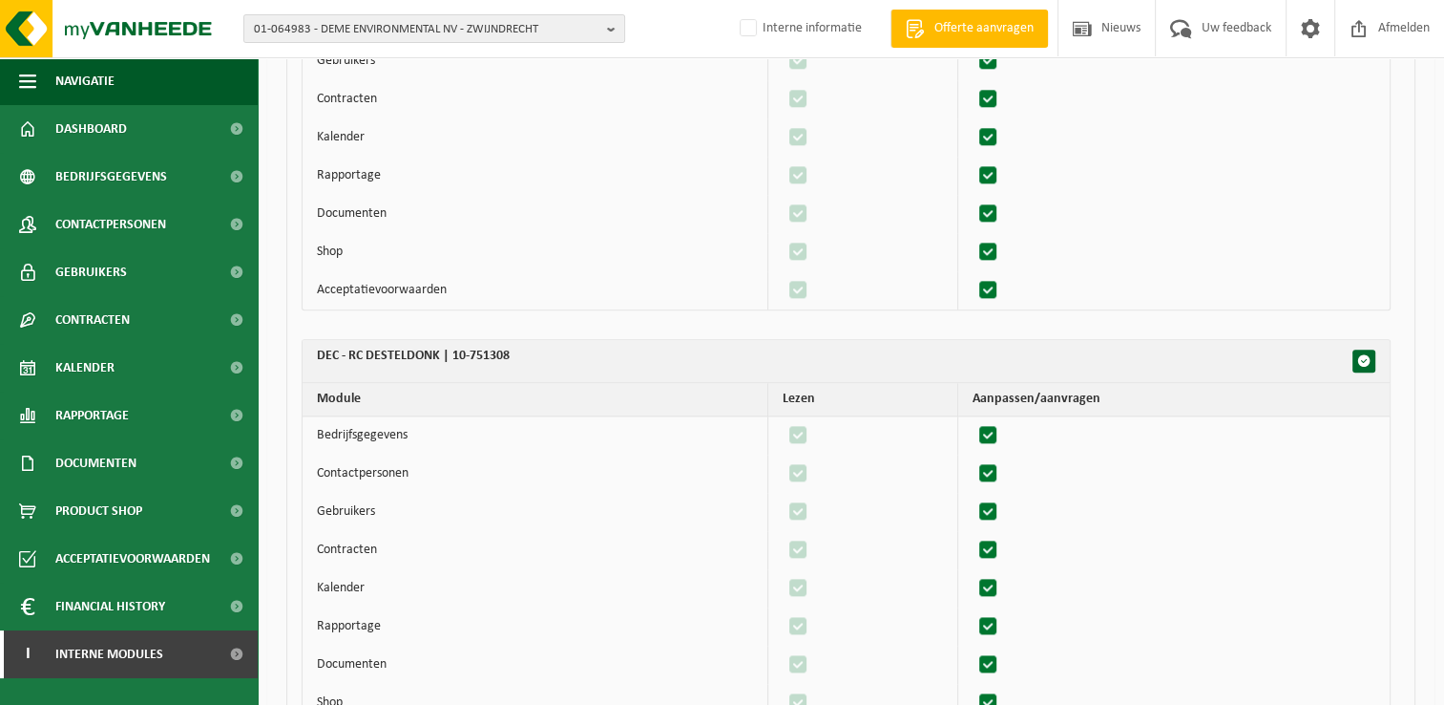
scroll to position [2100, 0]
click at [1161, 357] on th "DEC - RC DESTELDONK | 10-751308" at bounding box center [846, 363] width 1087 height 43
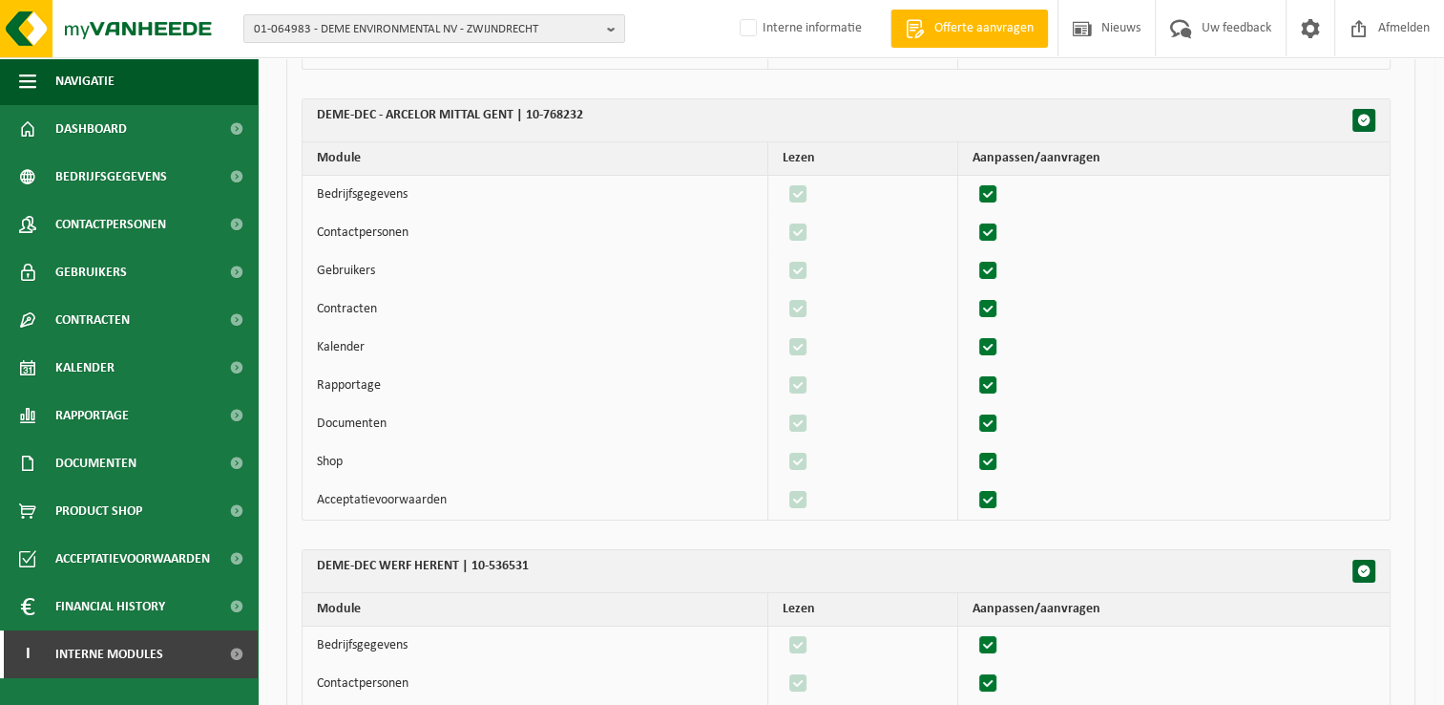
scroll to position [28256, 0]
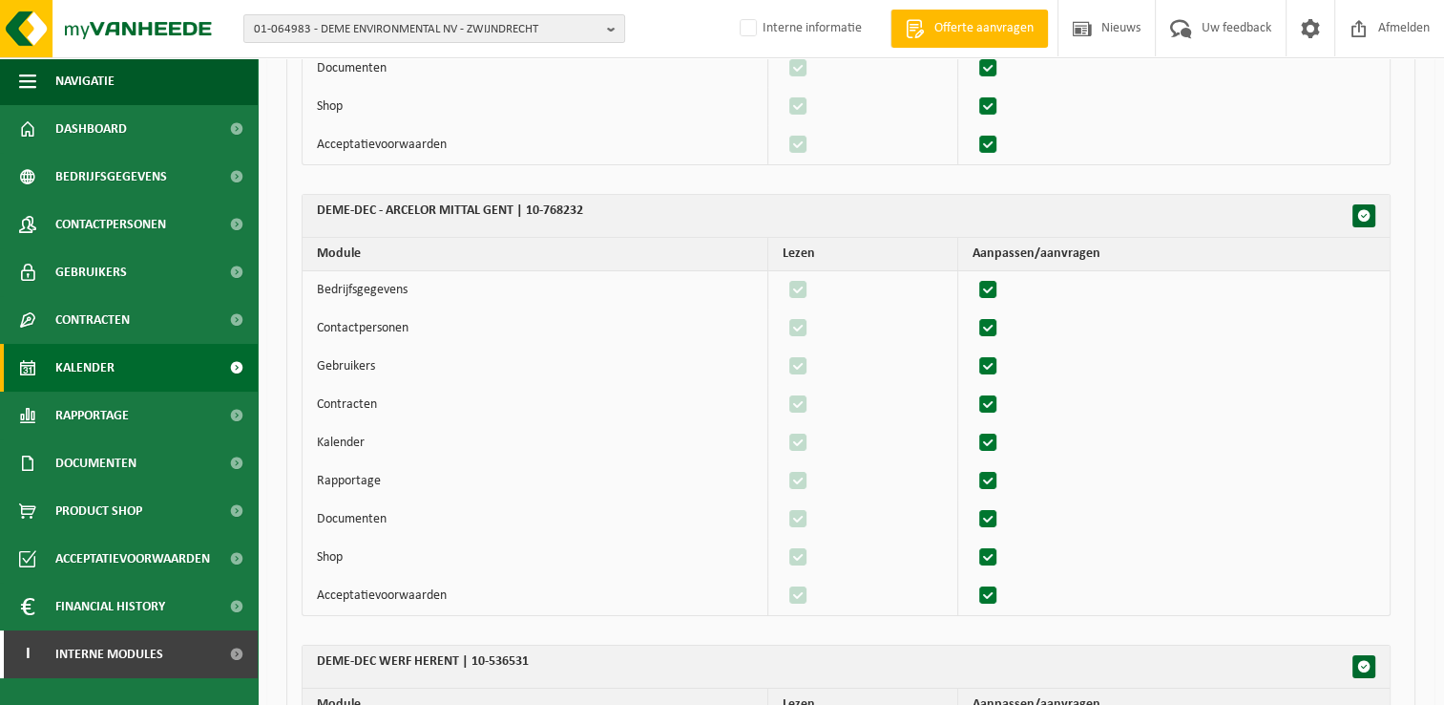
click at [151, 355] on link "Kalender" at bounding box center [129, 368] width 258 height 48
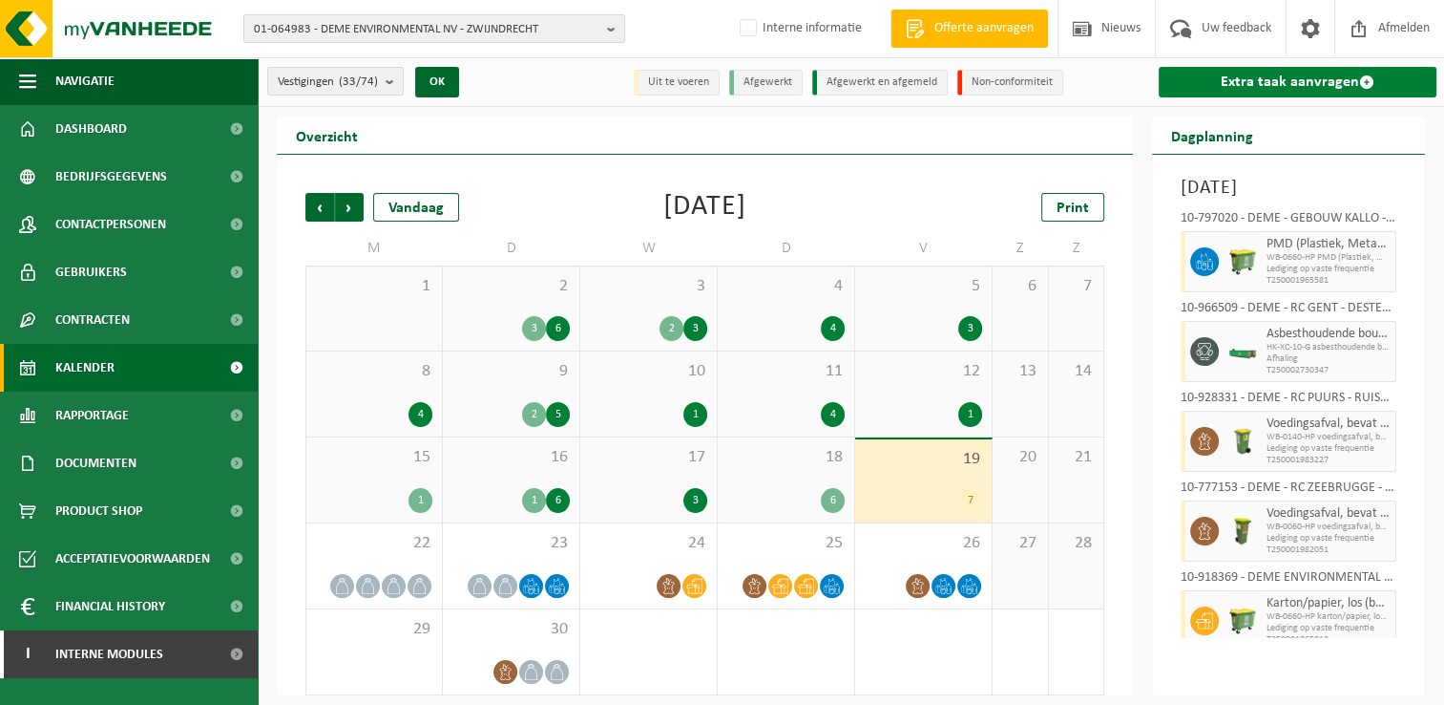
click at [1245, 76] on link "Extra taak aanvragen" at bounding box center [1298, 82] width 278 height 31
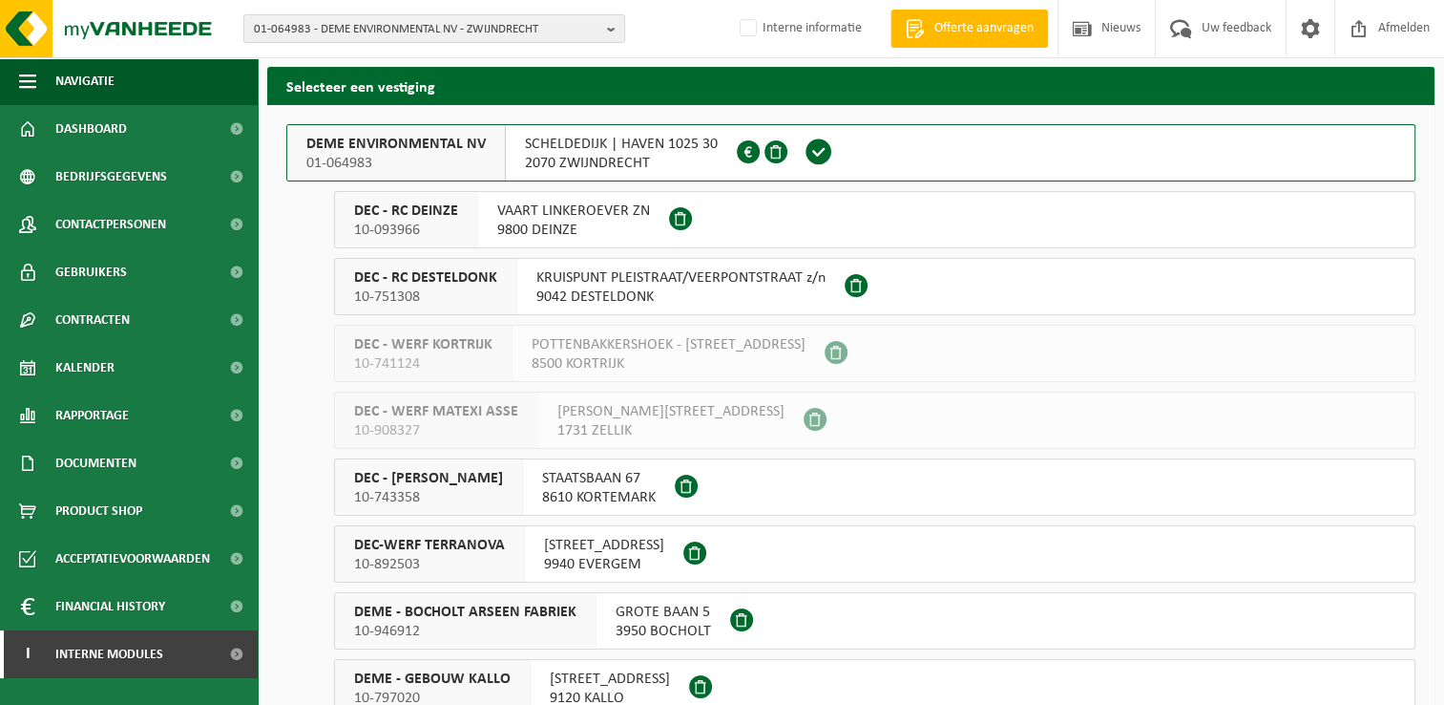
scroll to position [95, 0]
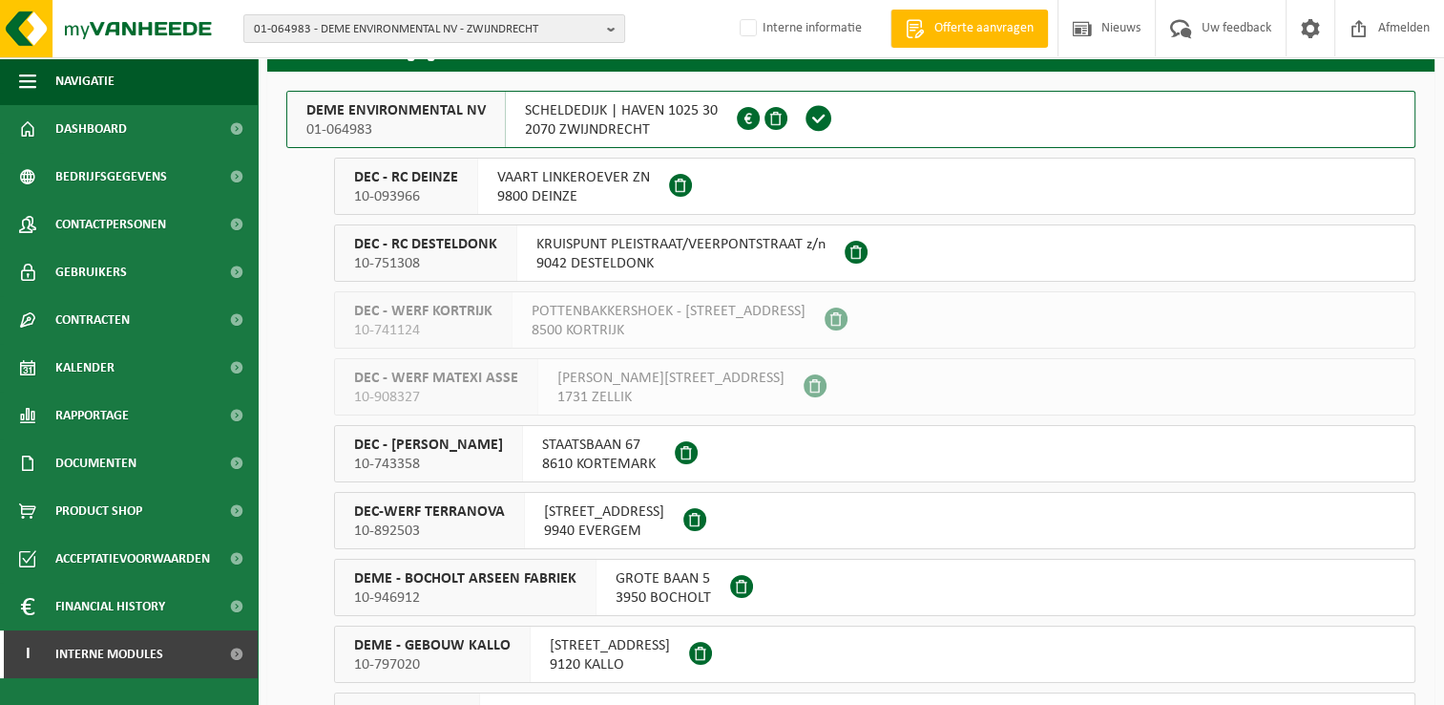
click at [320, 262] on ul "DEC - RC DESTELDONK 10-751308 KRUISPUNT PLEISTRAAT/VEERPONTSTRAAT z/n 9042 DEST…" at bounding box center [861, 252] width 1110 height 57
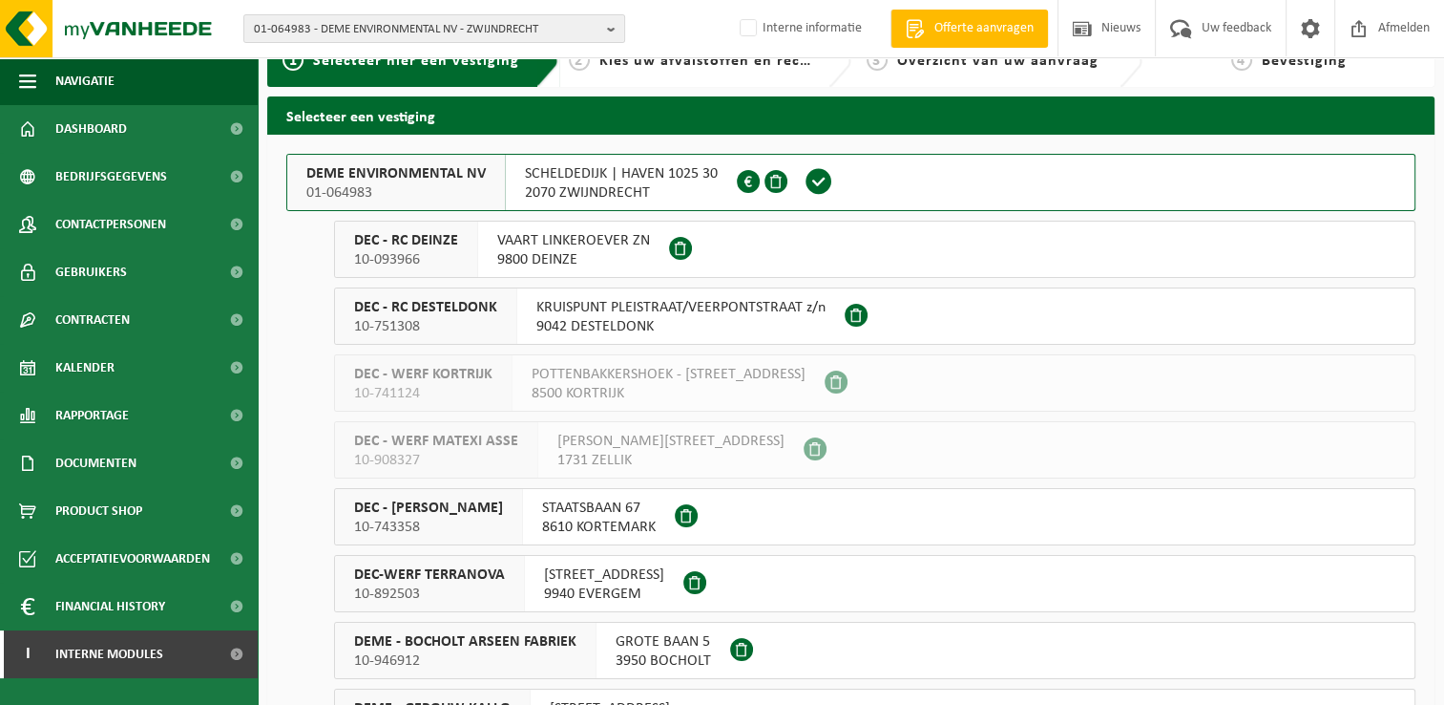
scroll to position [0, 0]
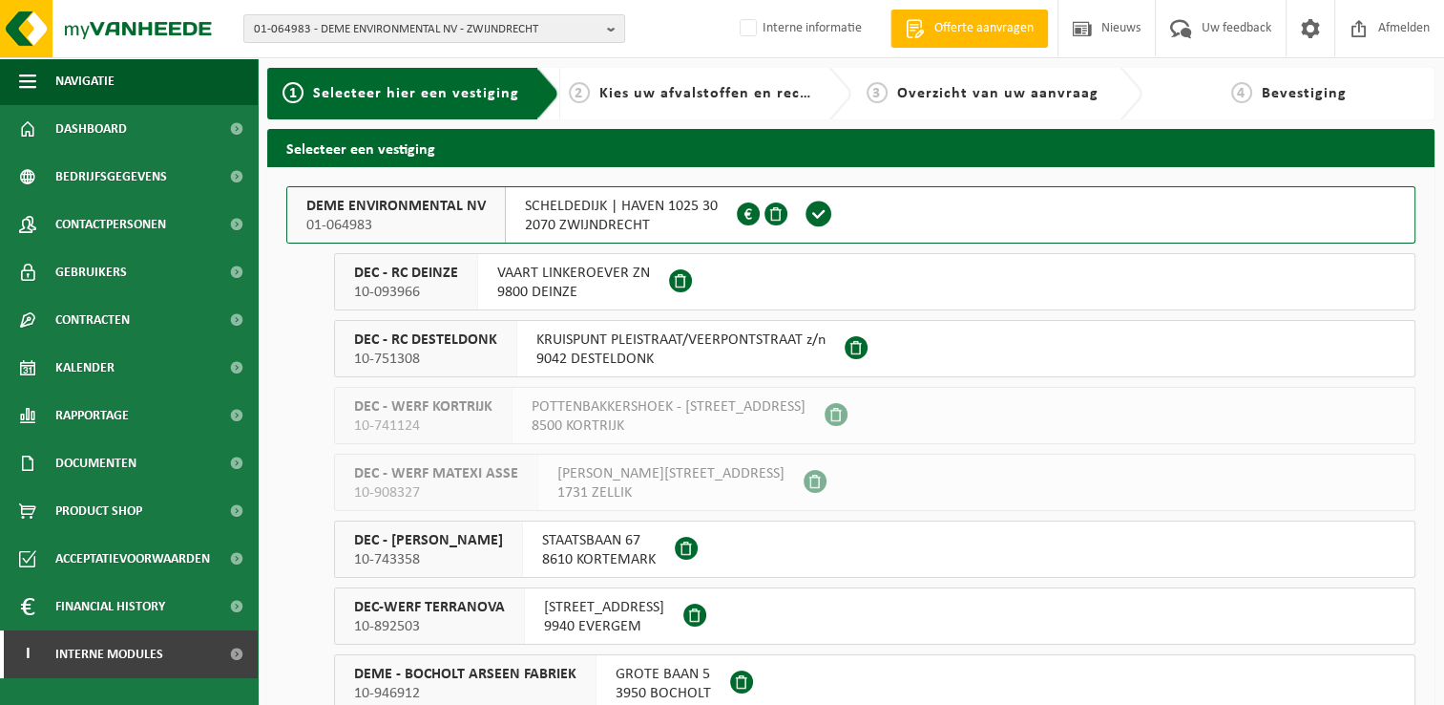
click at [444, 221] on span "01-064983" at bounding box center [395, 225] width 179 height 19
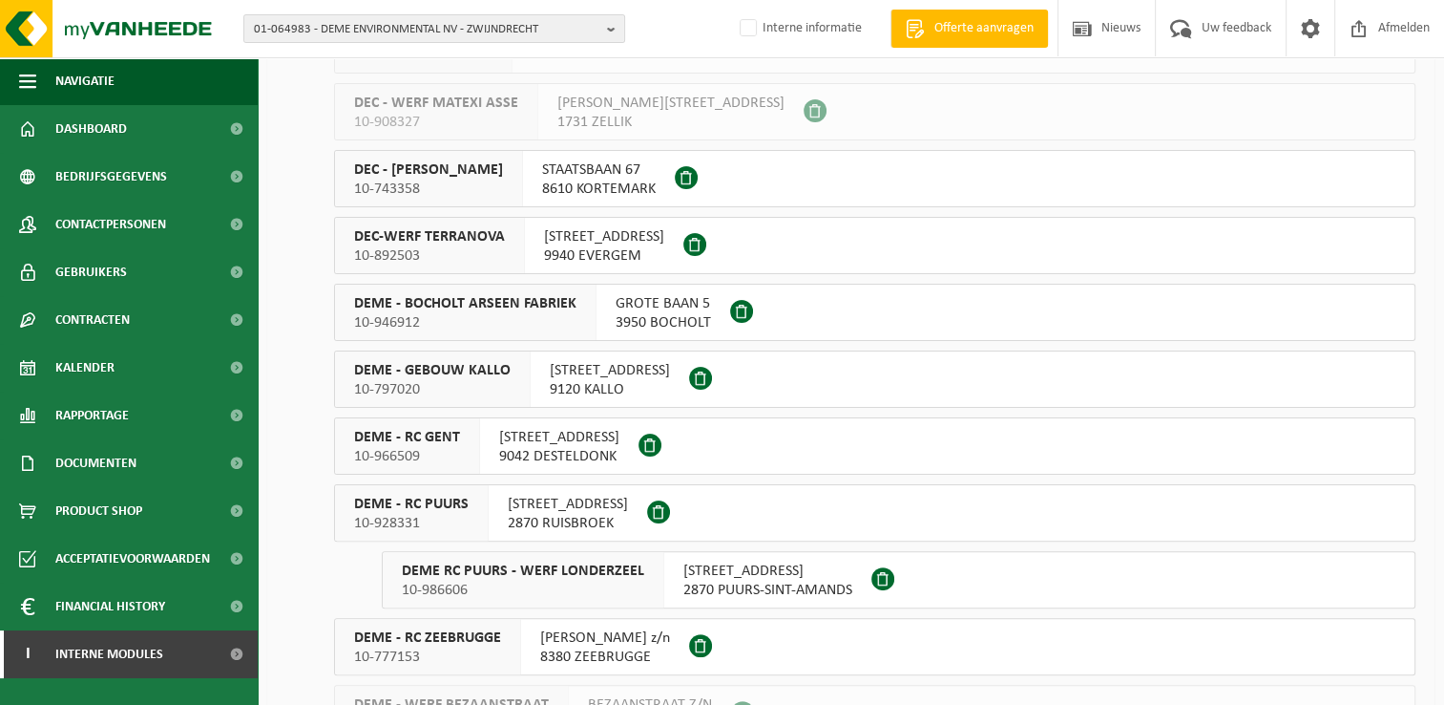
scroll to position [382, 0]
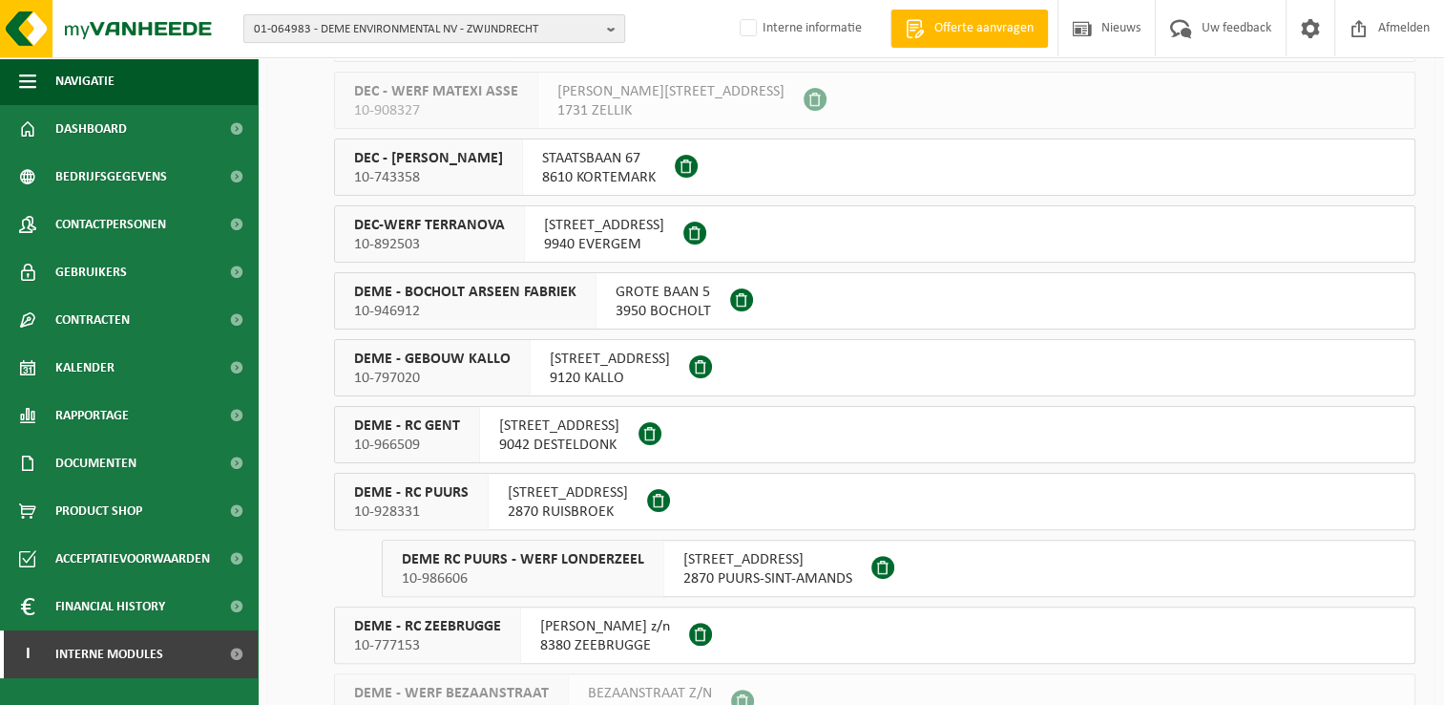
click at [538, 20] on span "01-064983 - DEME ENVIRONMENTAL NV - ZWIJNDRECHT" at bounding box center [427, 29] width 346 height 29
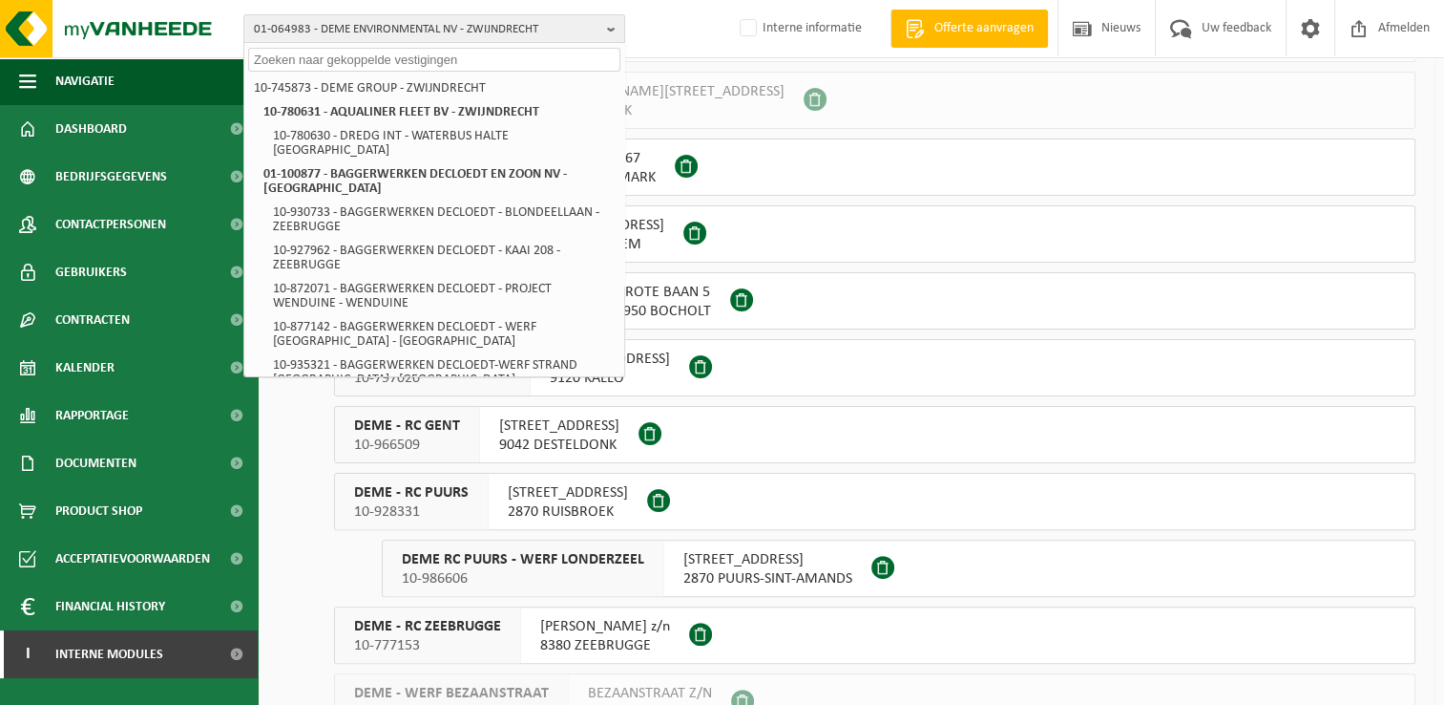
paste input "10-768232"
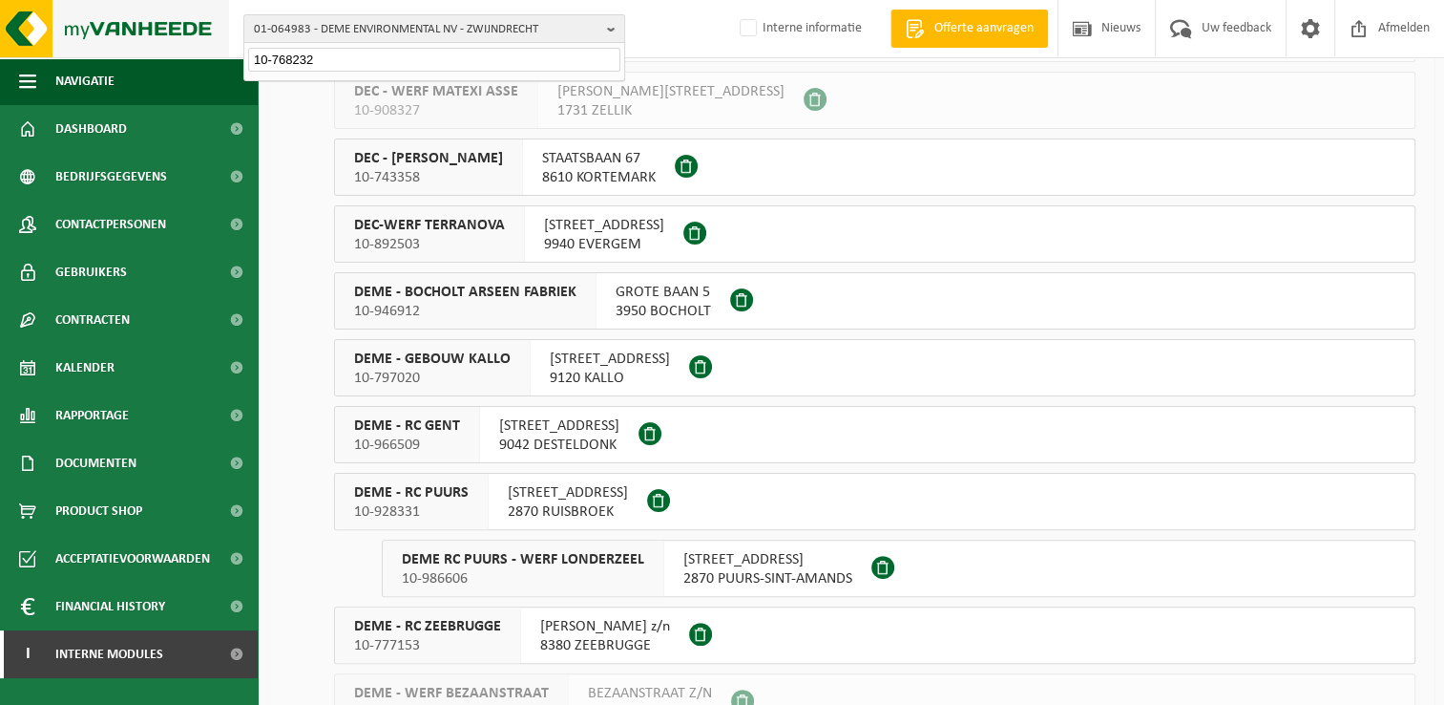
type input "10-768232"
